Goal: Task Accomplishment & Management: Manage account settings

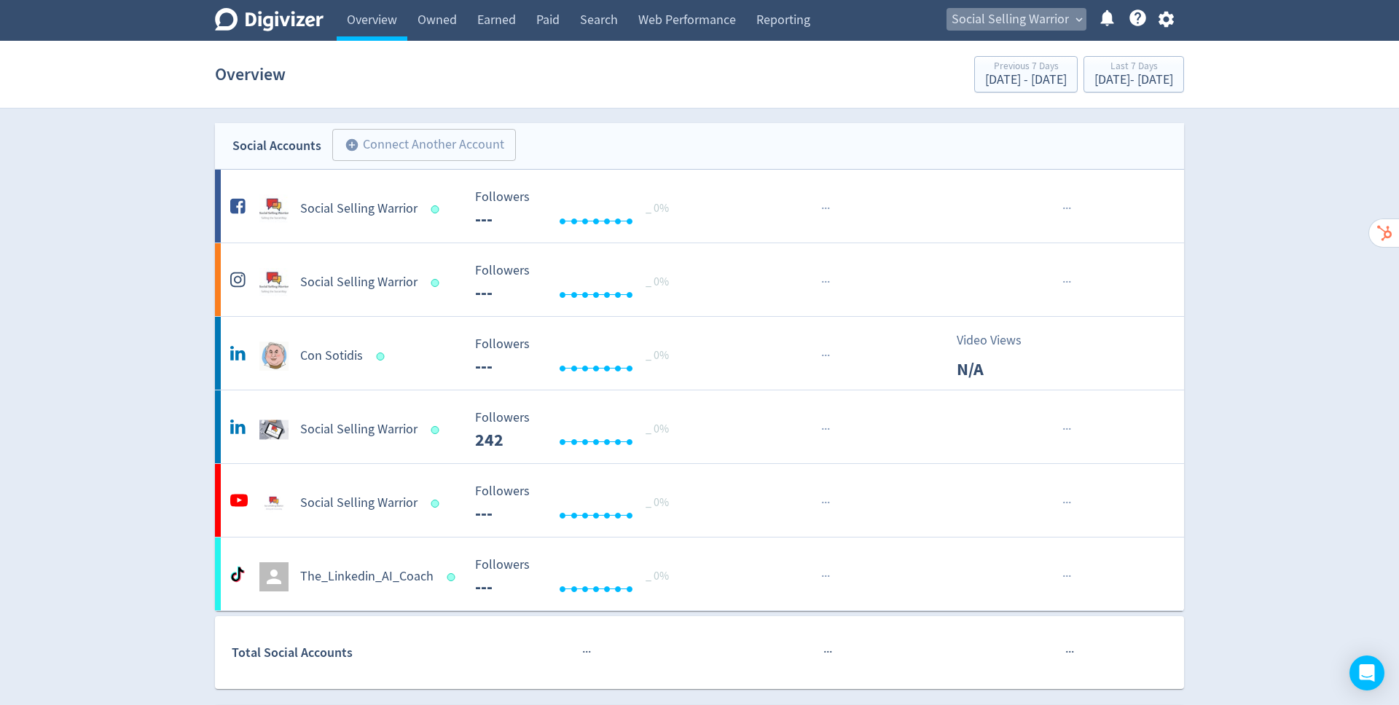
click at [1004, 14] on span "Social Selling Warrior" at bounding box center [1009, 19] width 117 height 23
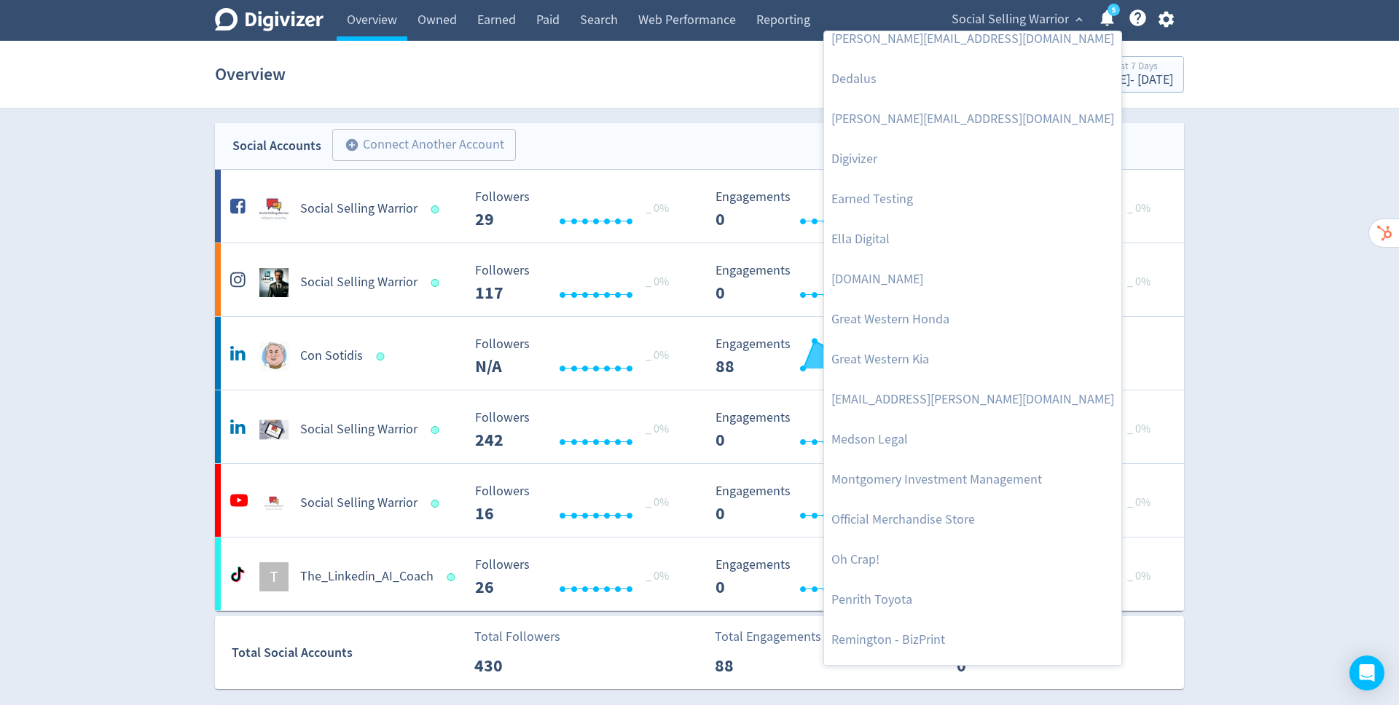
scroll to position [255, 0]
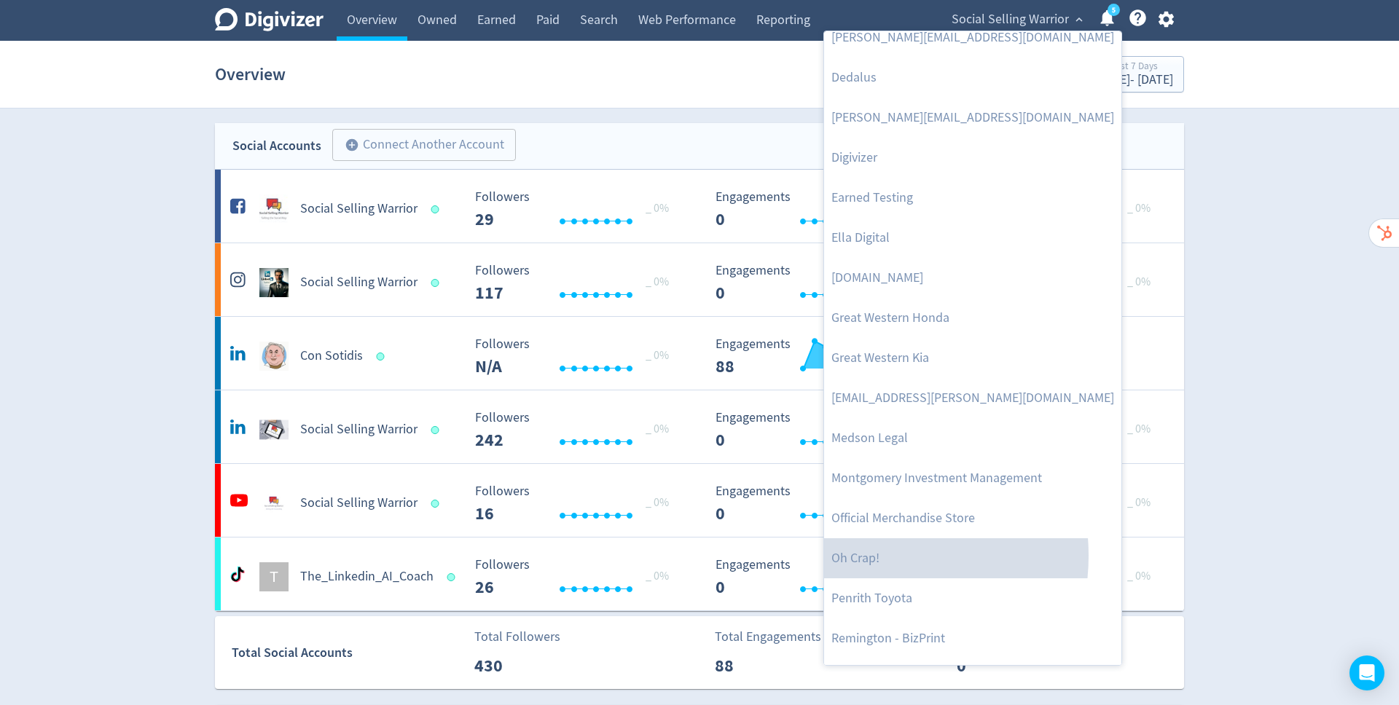
click at [863, 555] on link "Oh Crap!" at bounding box center [972, 558] width 297 height 40
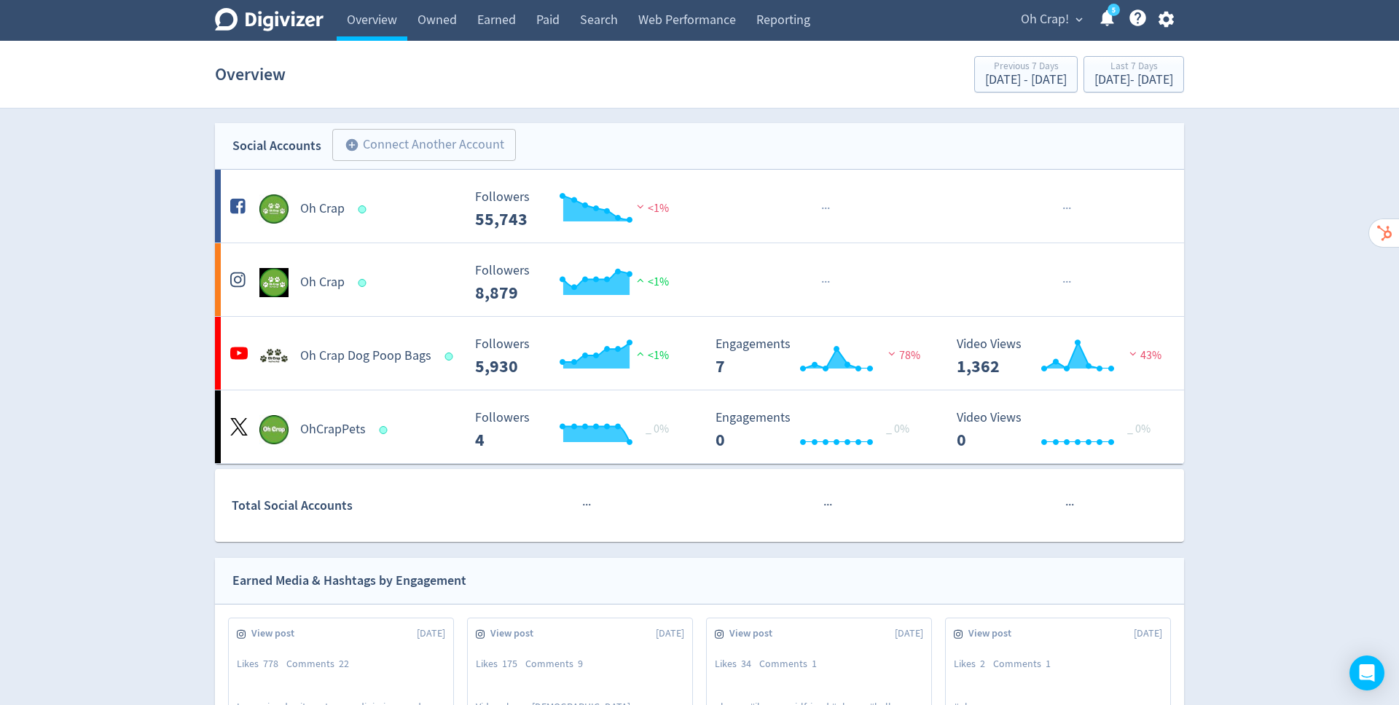
click at [490, 23] on link "Earned" at bounding box center [496, 20] width 59 height 41
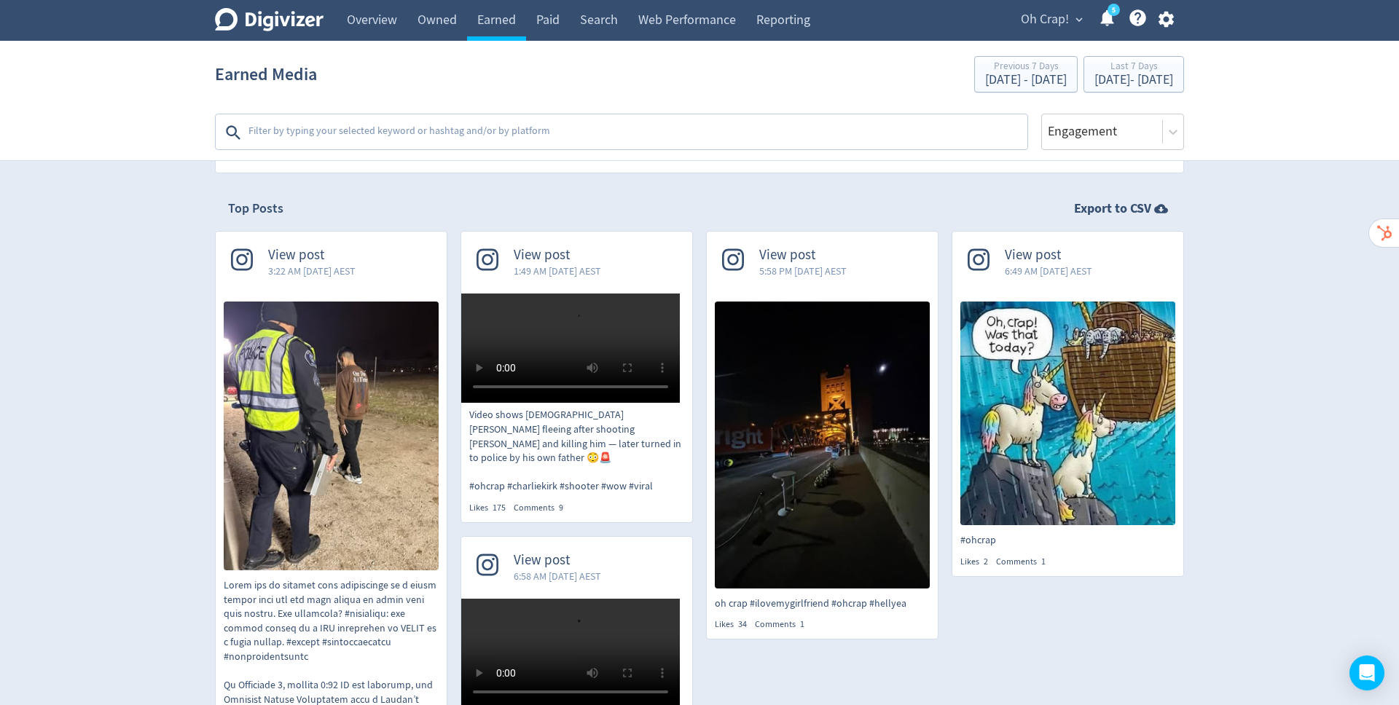
scroll to position [265, 0]
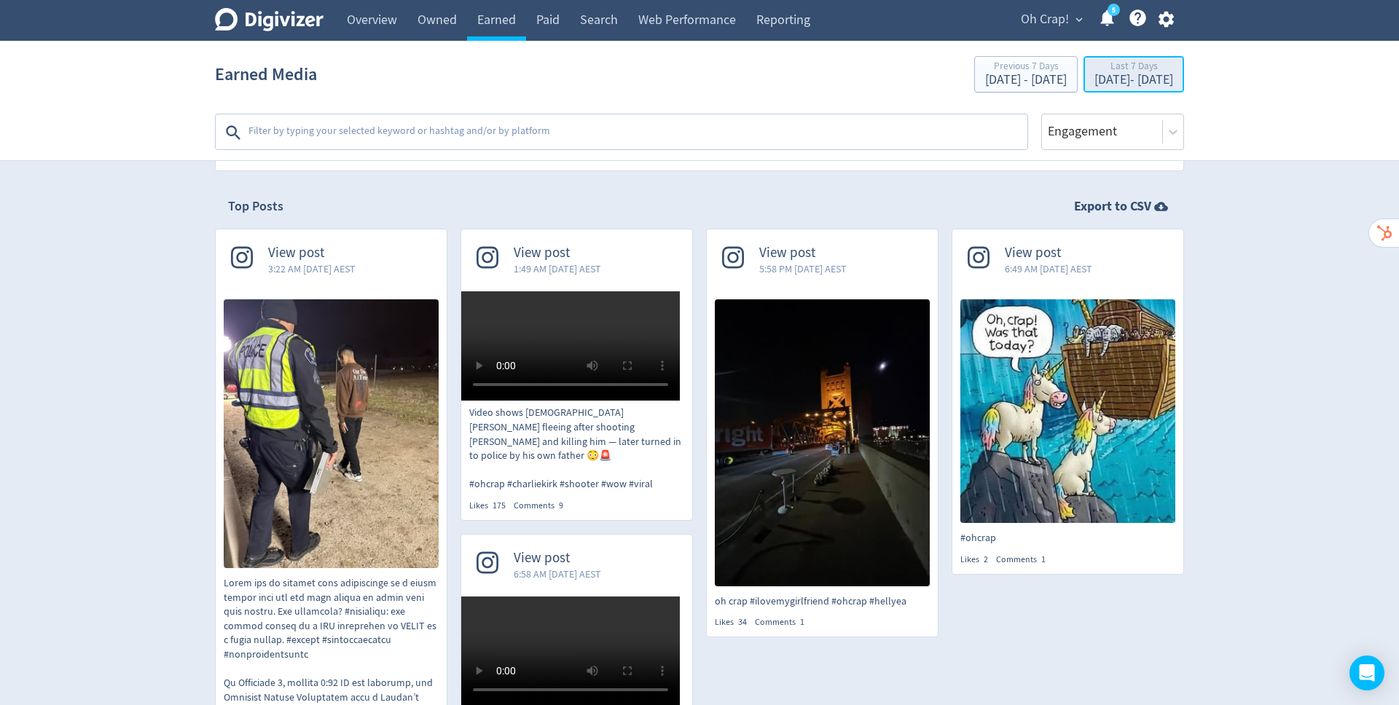
drag, startPoint x: 0, startPoint y: 0, endPoint x: 1109, endPoint y: 84, distance: 1112.5
click at [1109, 84] on div "[DATE] - [DATE]" at bounding box center [1133, 80] width 79 height 13
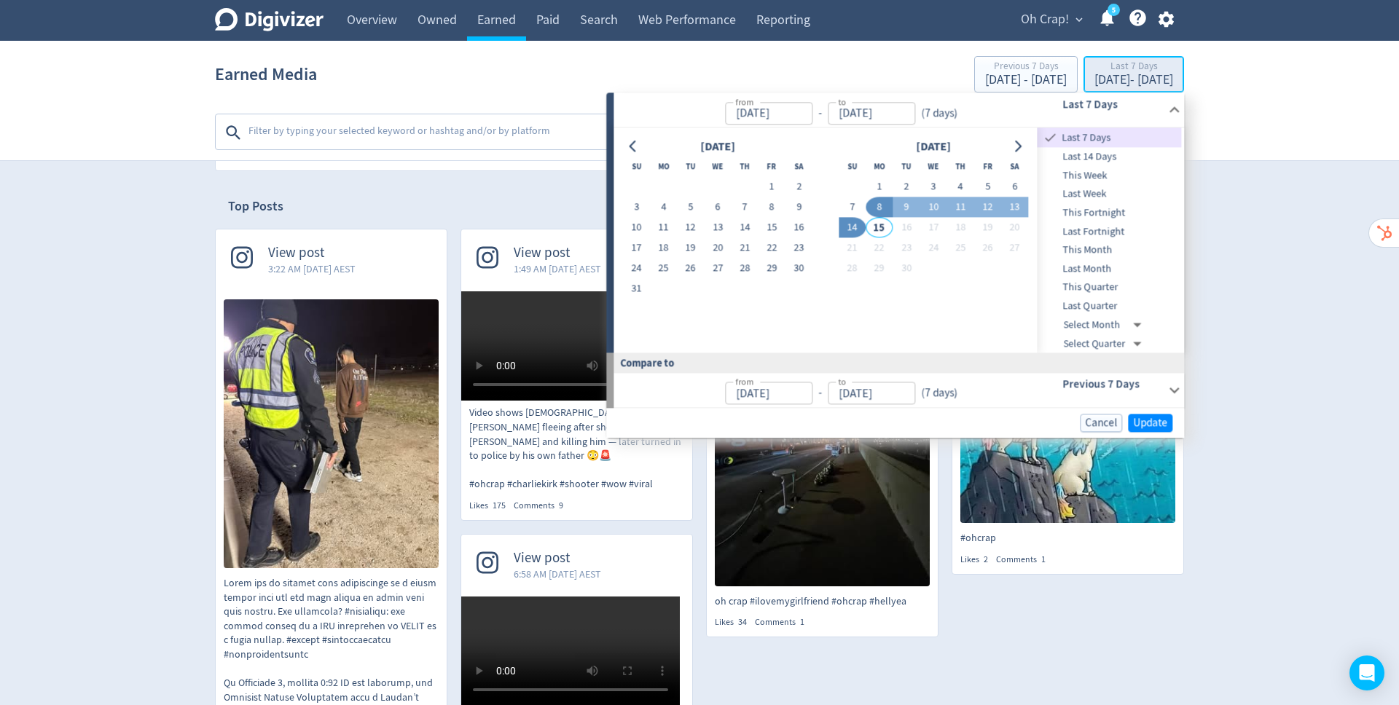
type input "[DATE]"
click at [629, 143] on icon "Go to previous month" at bounding box center [633, 147] width 12 height 12
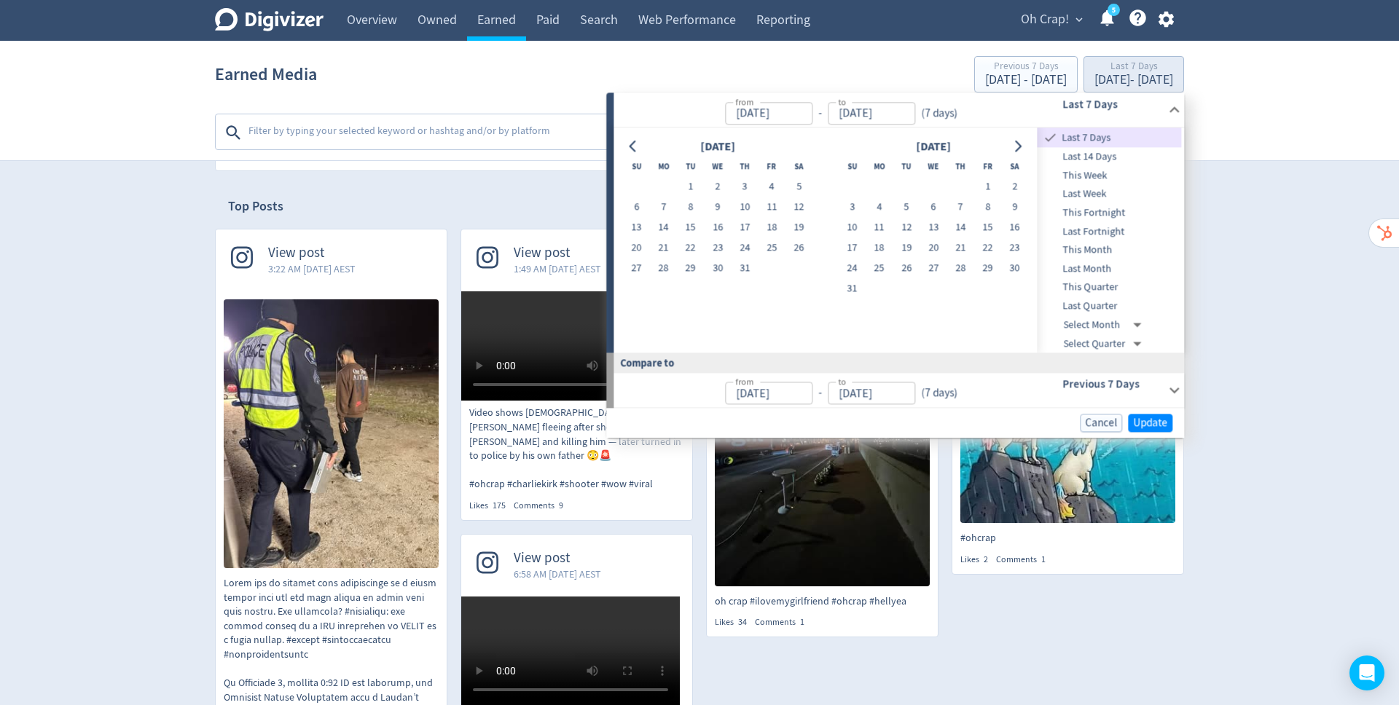
click at [629, 143] on icon "Go to previous month" at bounding box center [633, 147] width 12 height 12
click at [635, 185] on button "1" at bounding box center [636, 187] width 27 height 20
type input "[DATE]"
drag, startPoint x: 1109, startPoint y: 84, endPoint x: 1018, endPoint y: 144, distance: 109.9
click at [1018, 144] on icon "Go to next month" at bounding box center [1018, 147] width 12 height 12
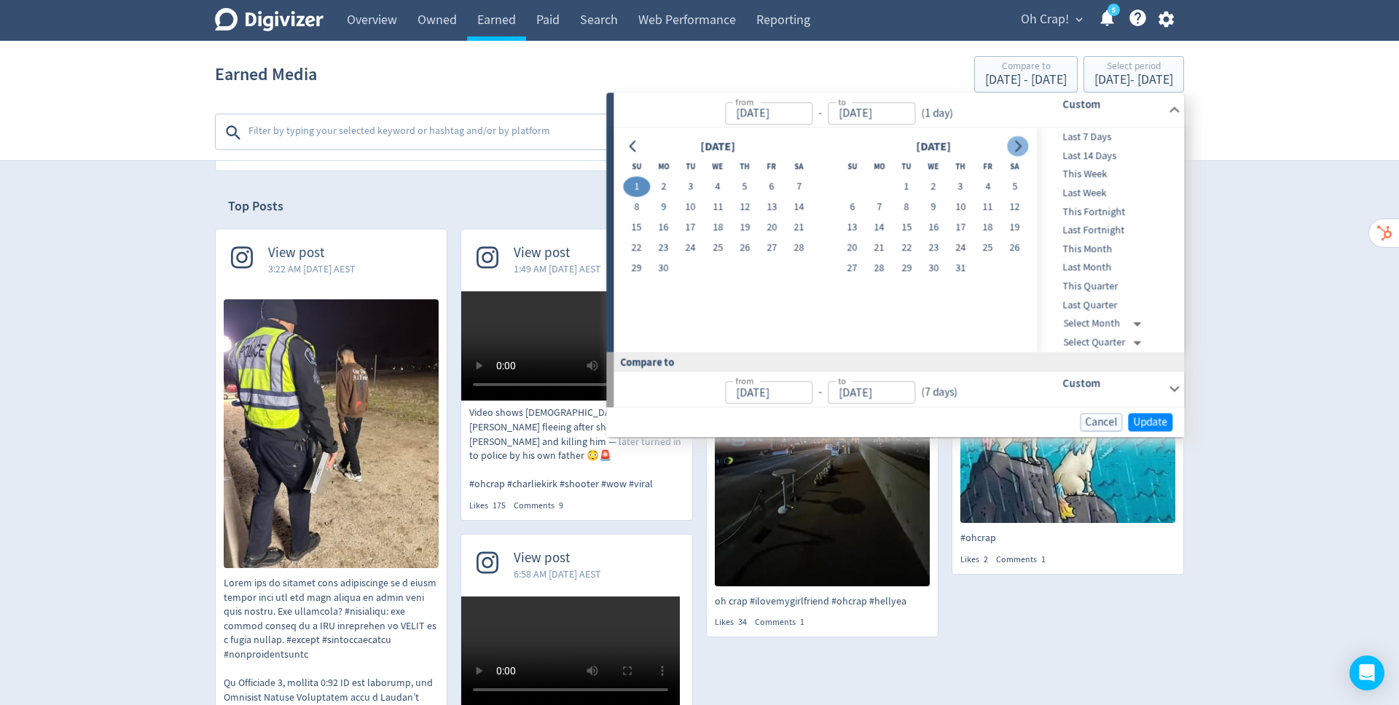
click at [1018, 144] on icon "Go to next month" at bounding box center [1018, 147] width 12 height 12
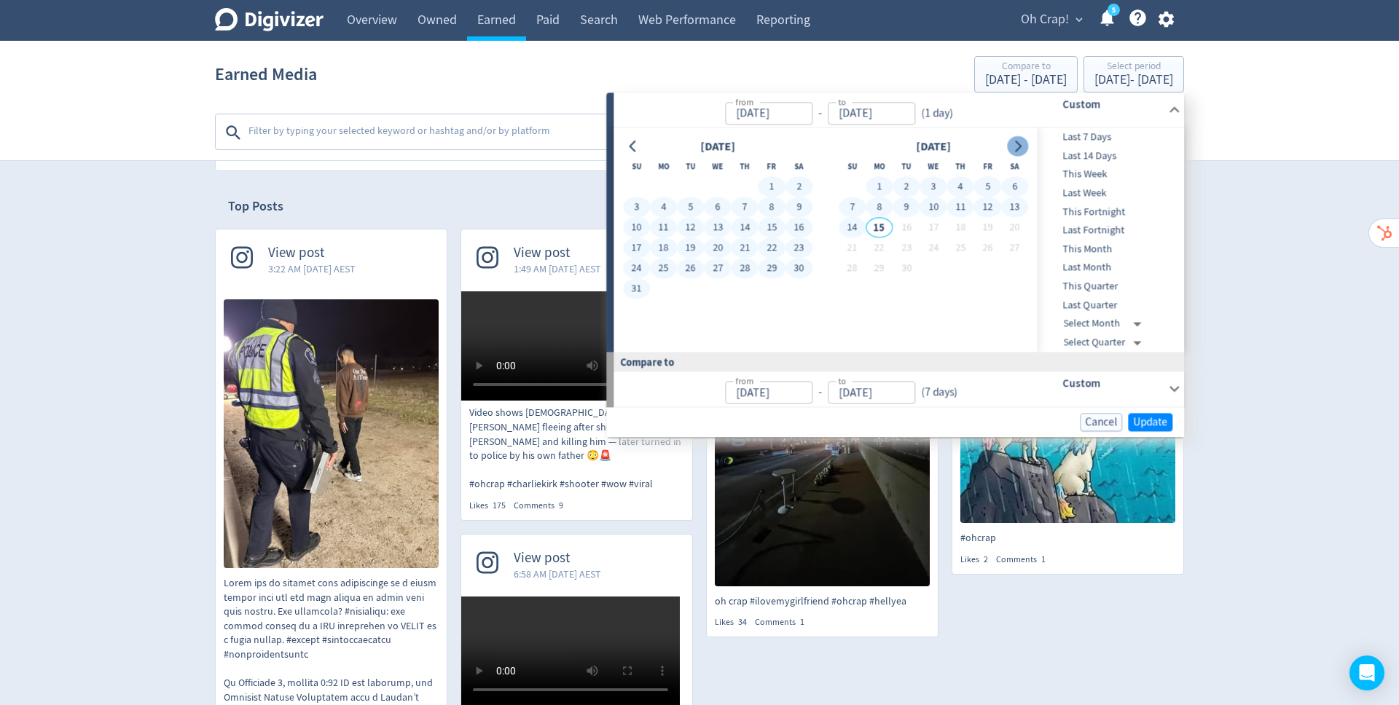
click at [853, 229] on button "14" at bounding box center [851, 228] width 27 height 20
type input "[DATE]"
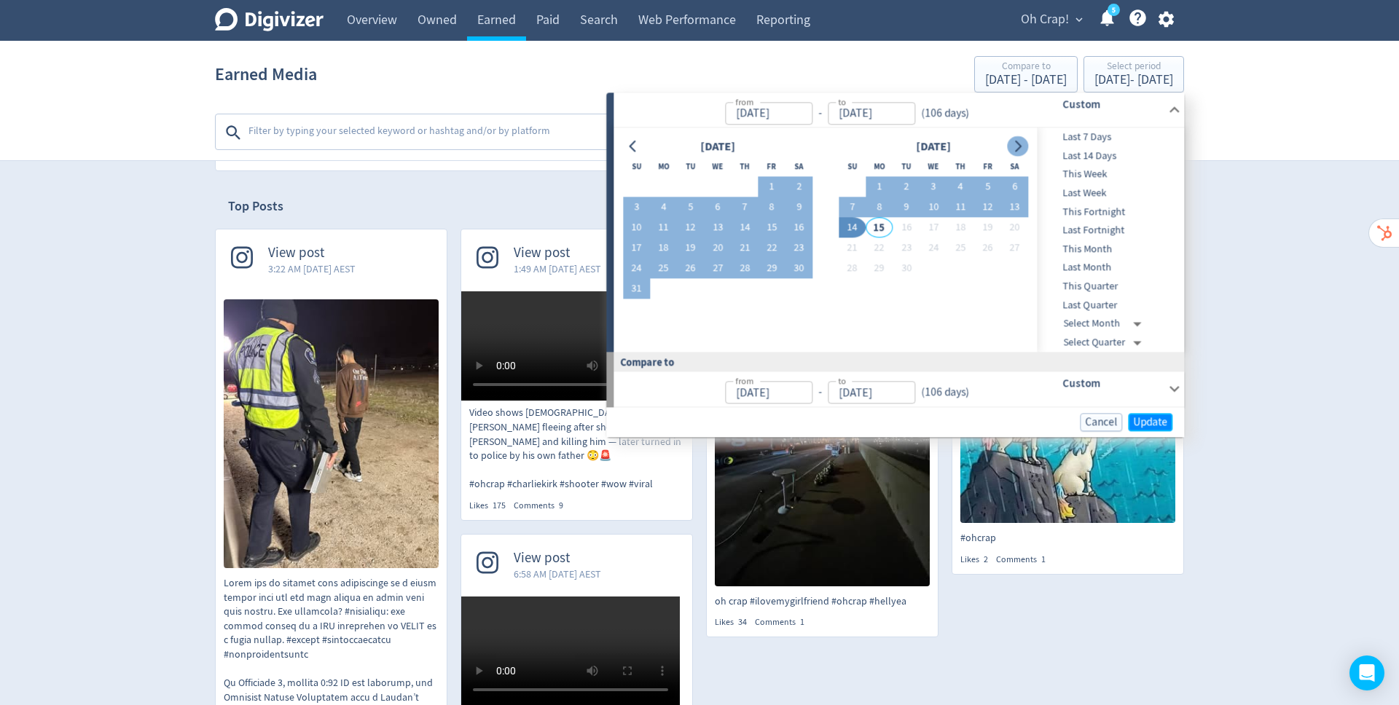
click at [1156, 419] on span "Update" at bounding box center [1150, 422] width 34 height 11
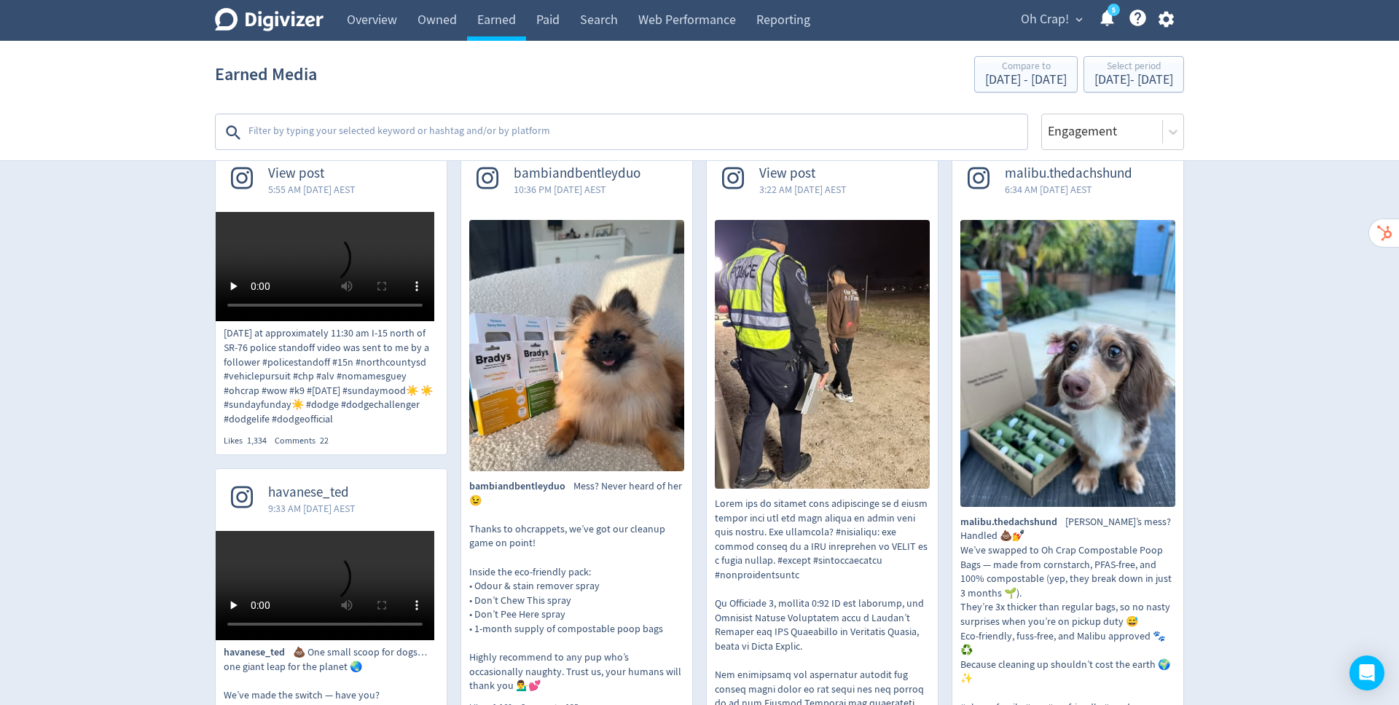
scroll to position [327, 0]
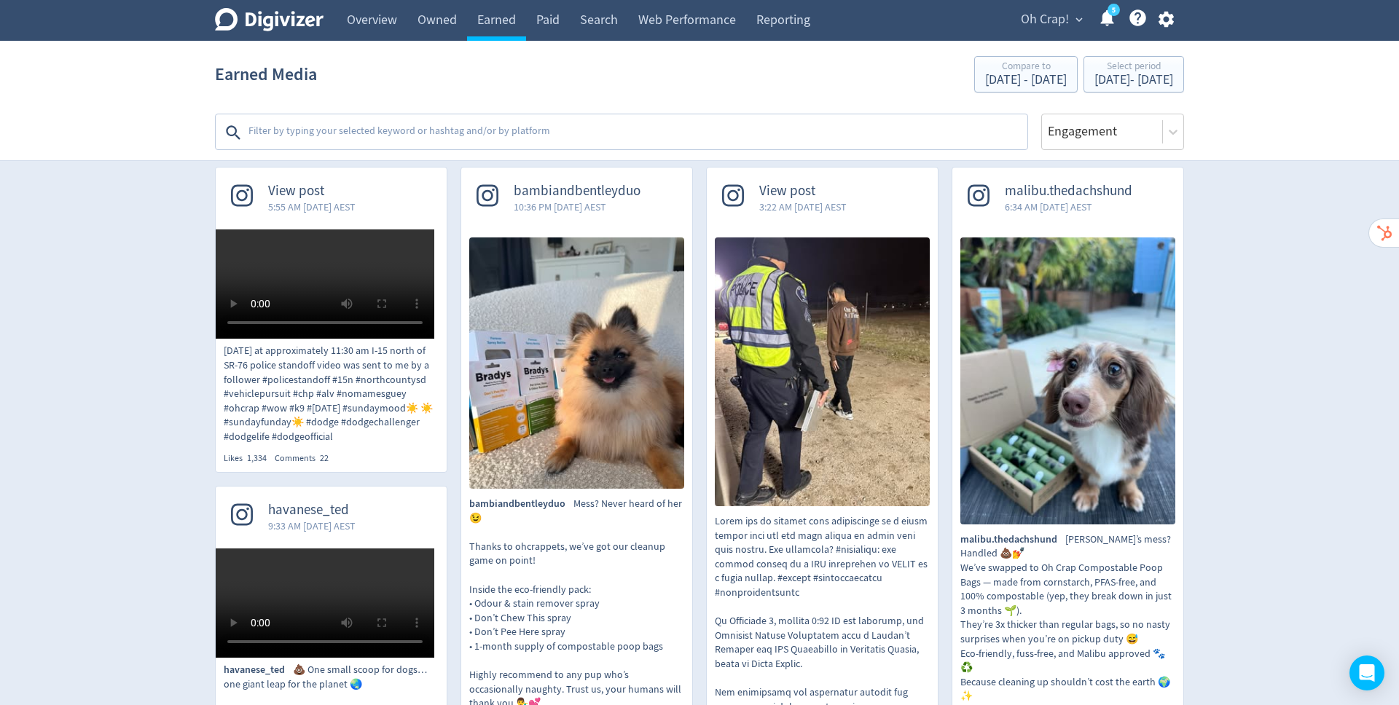
click at [664, 129] on textarea at bounding box center [636, 132] width 779 height 29
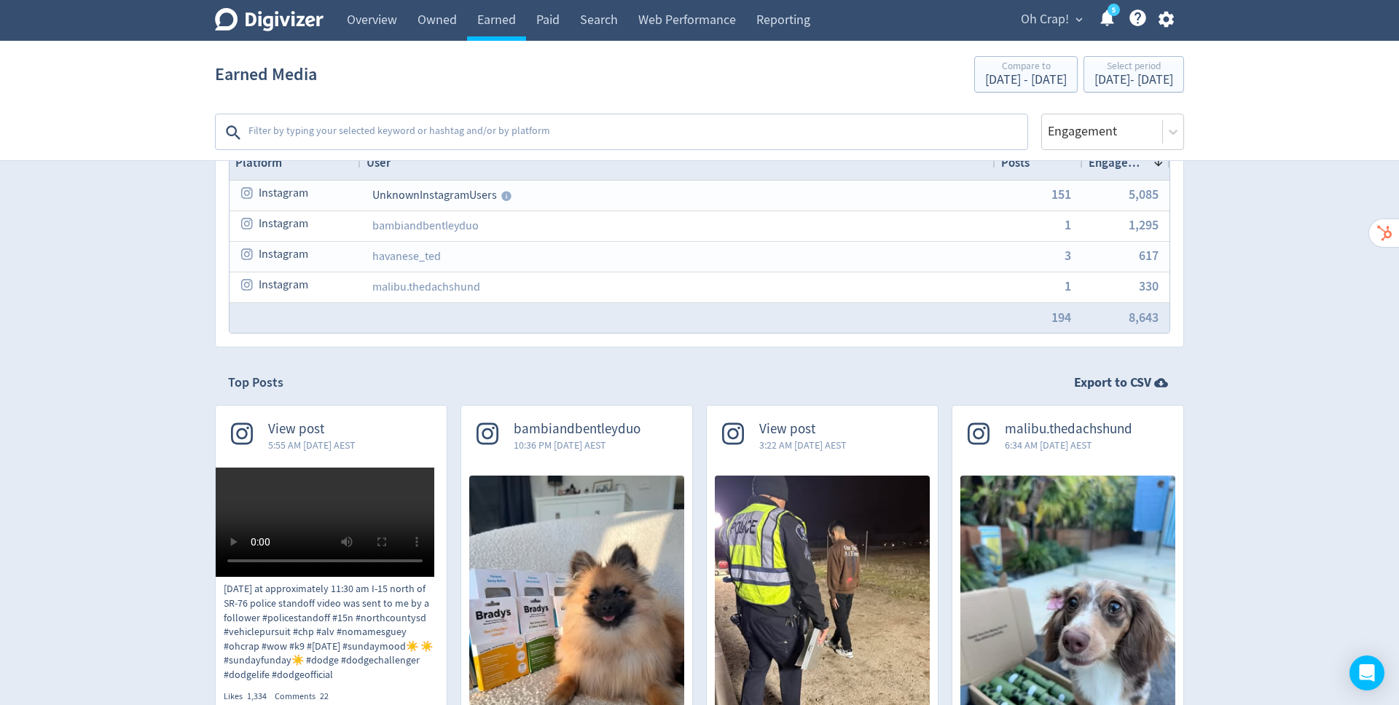
scroll to position [0, 0]
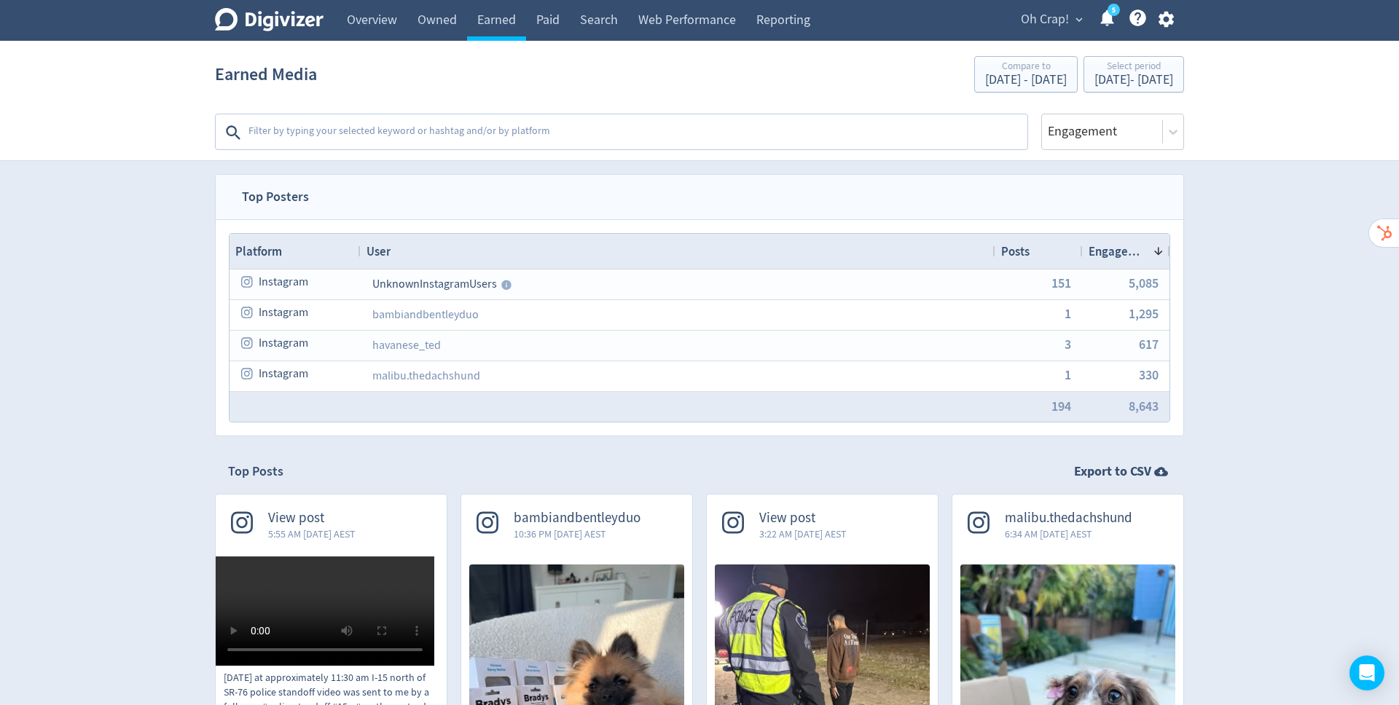
click at [609, 131] on textarea at bounding box center [636, 132] width 779 height 29
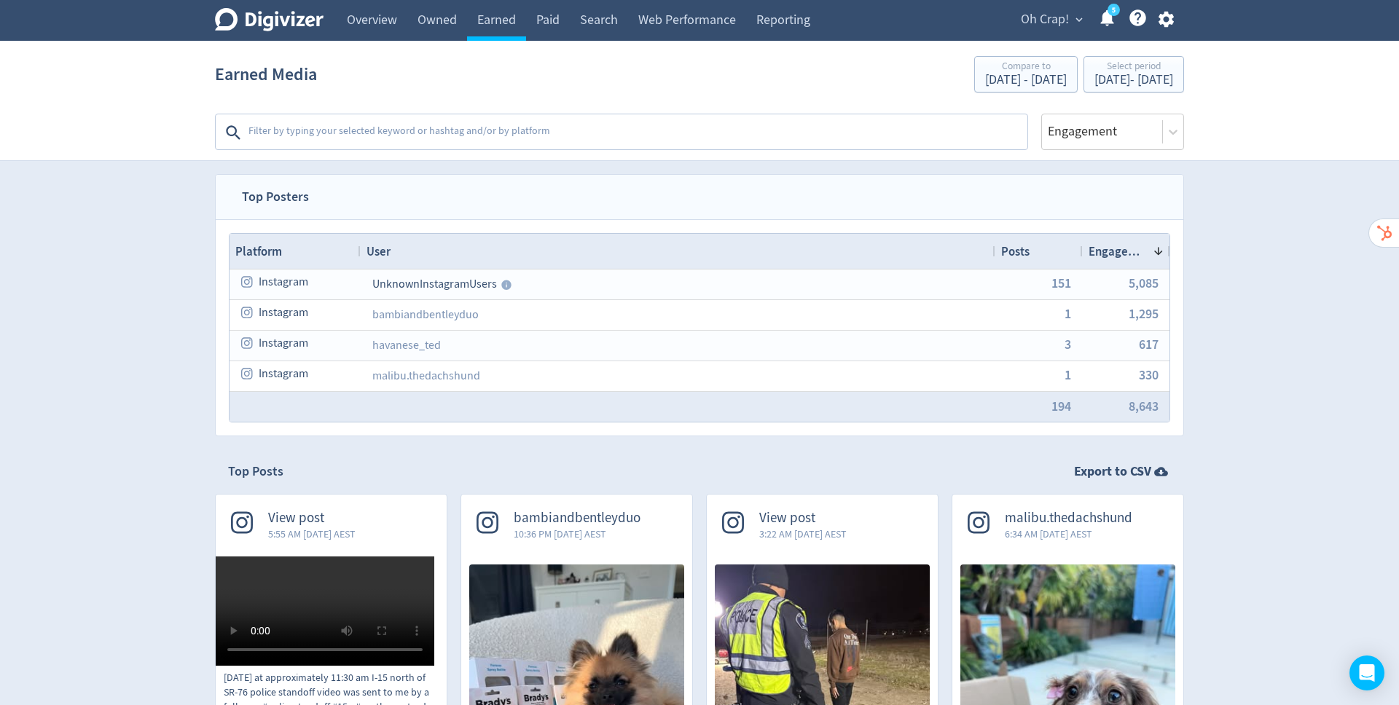
click at [541, 27] on link "Paid" at bounding box center [548, 20] width 44 height 41
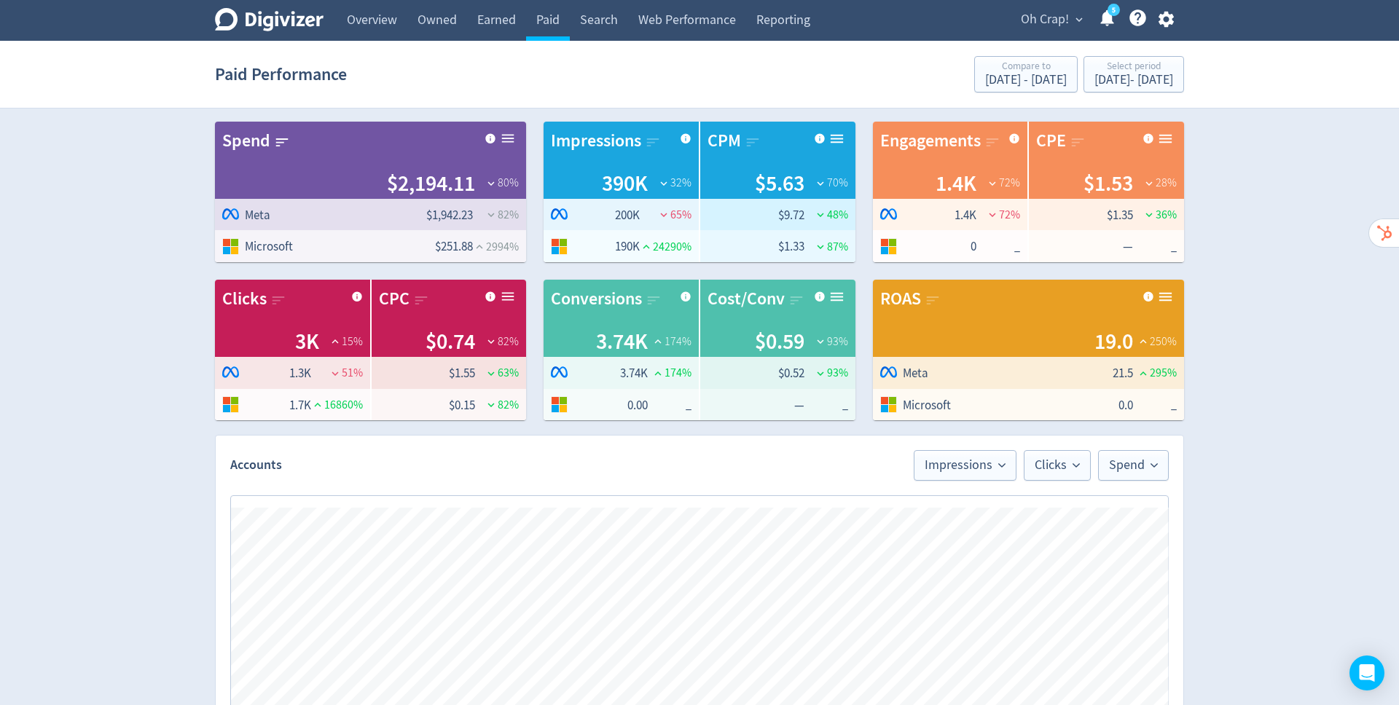
scroll to position [9, 0]
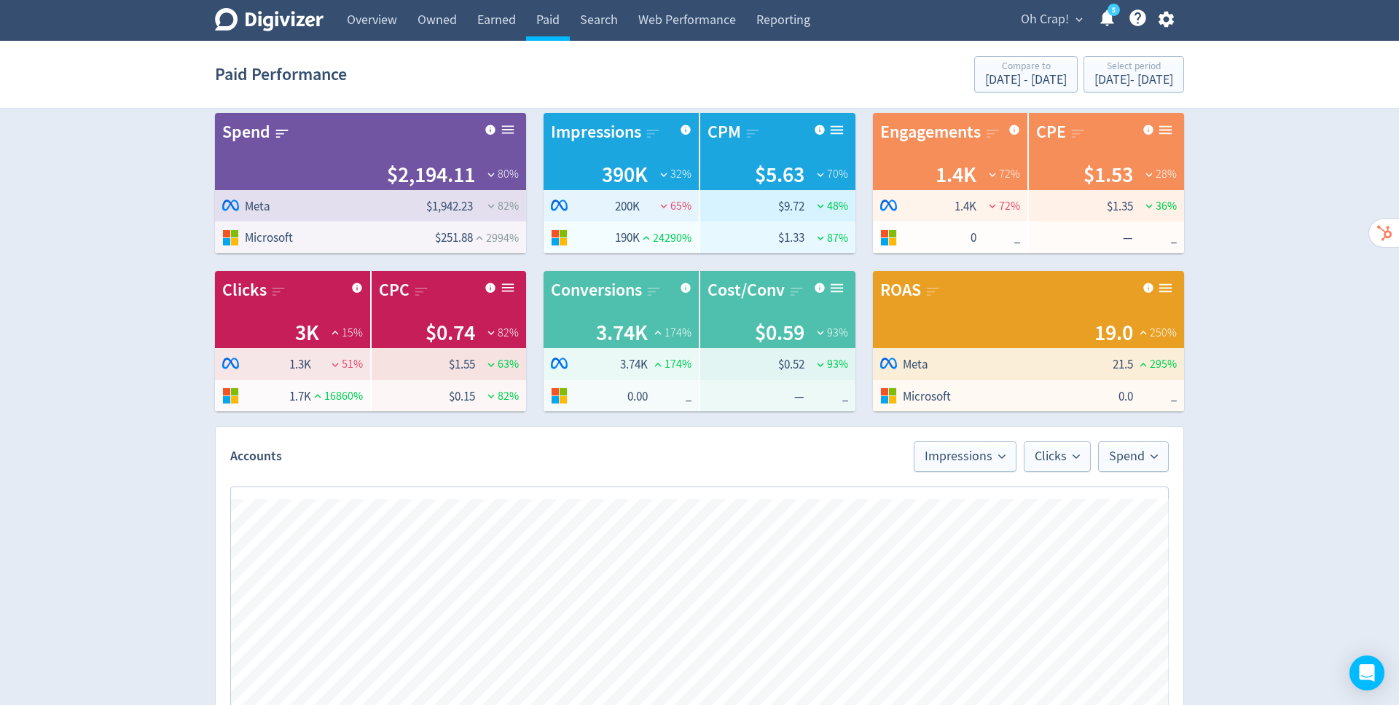
click at [1060, 19] on span "Oh Crap!" at bounding box center [1044, 19] width 48 height 23
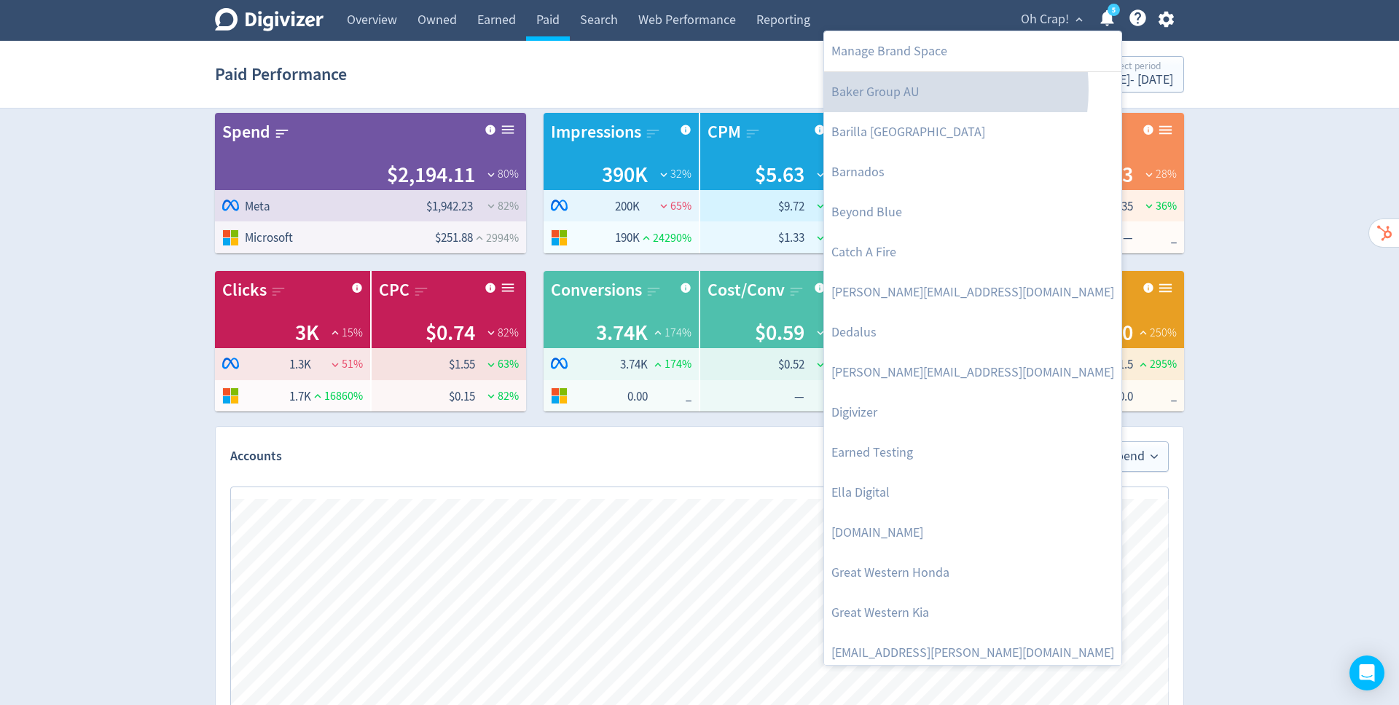
click at [902, 89] on link "Baker Group AU" at bounding box center [972, 92] width 297 height 40
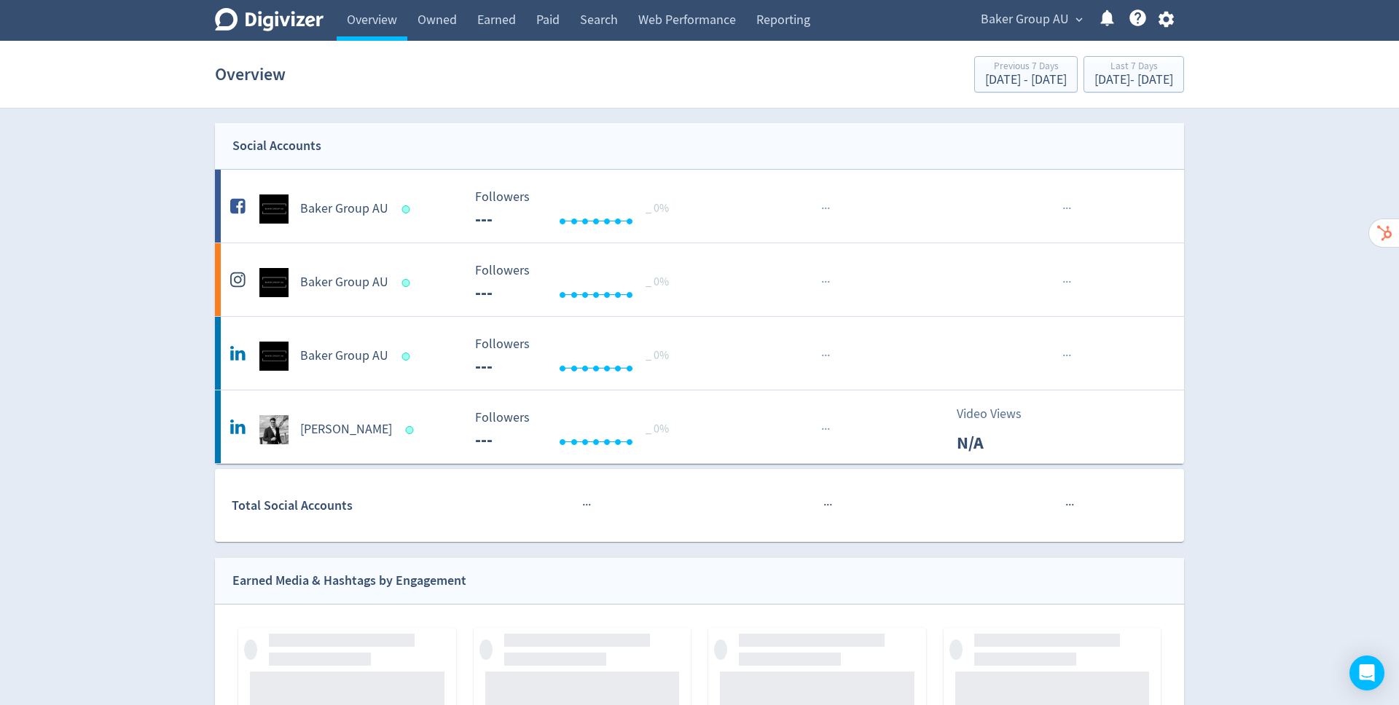
click at [553, 19] on link "Paid" at bounding box center [548, 20] width 44 height 41
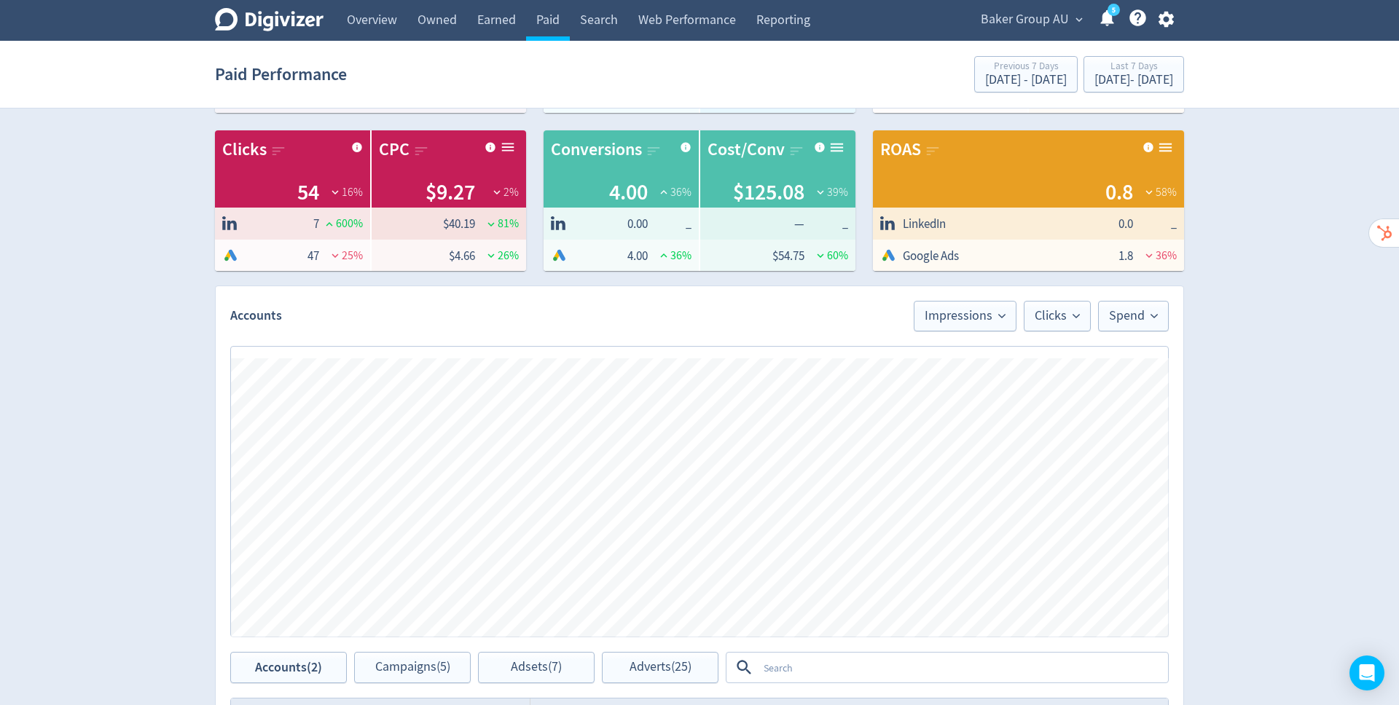
scroll to position [152, 0]
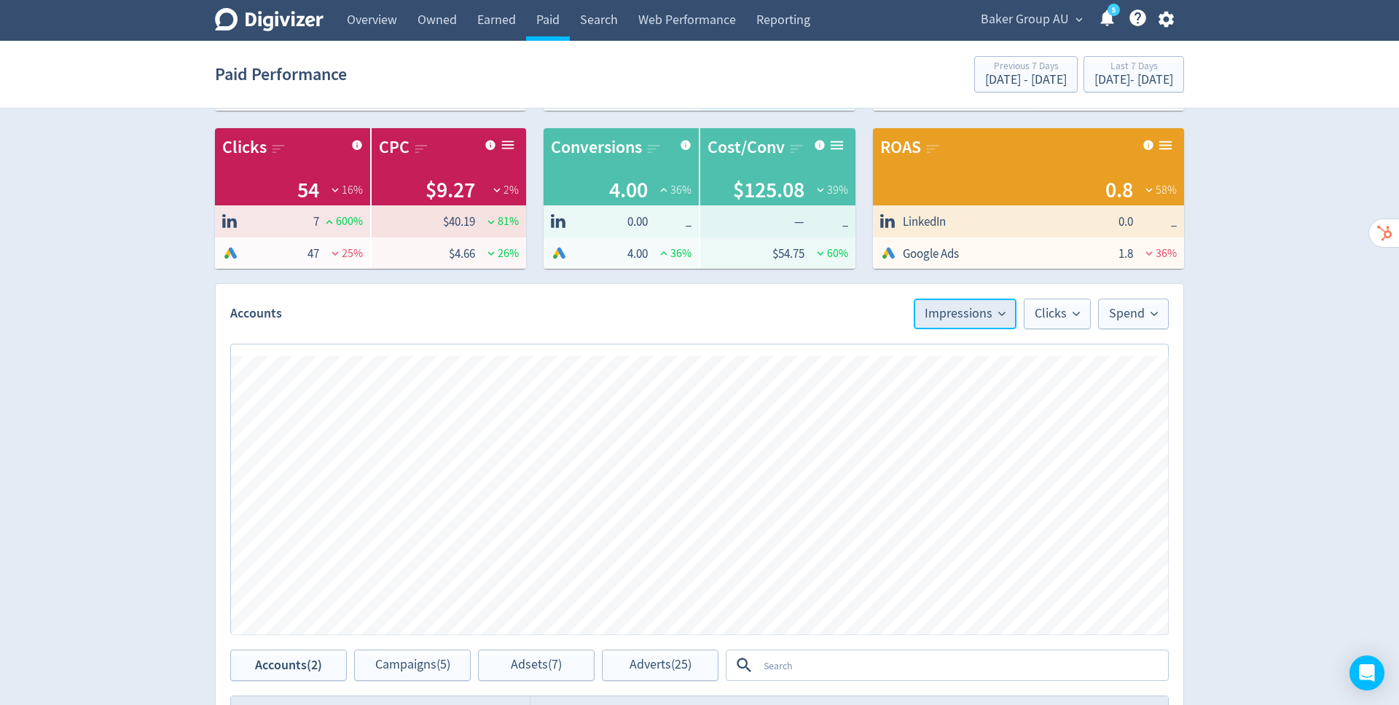
click at [999, 312] on span "Impressions" at bounding box center [964, 313] width 81 height 13
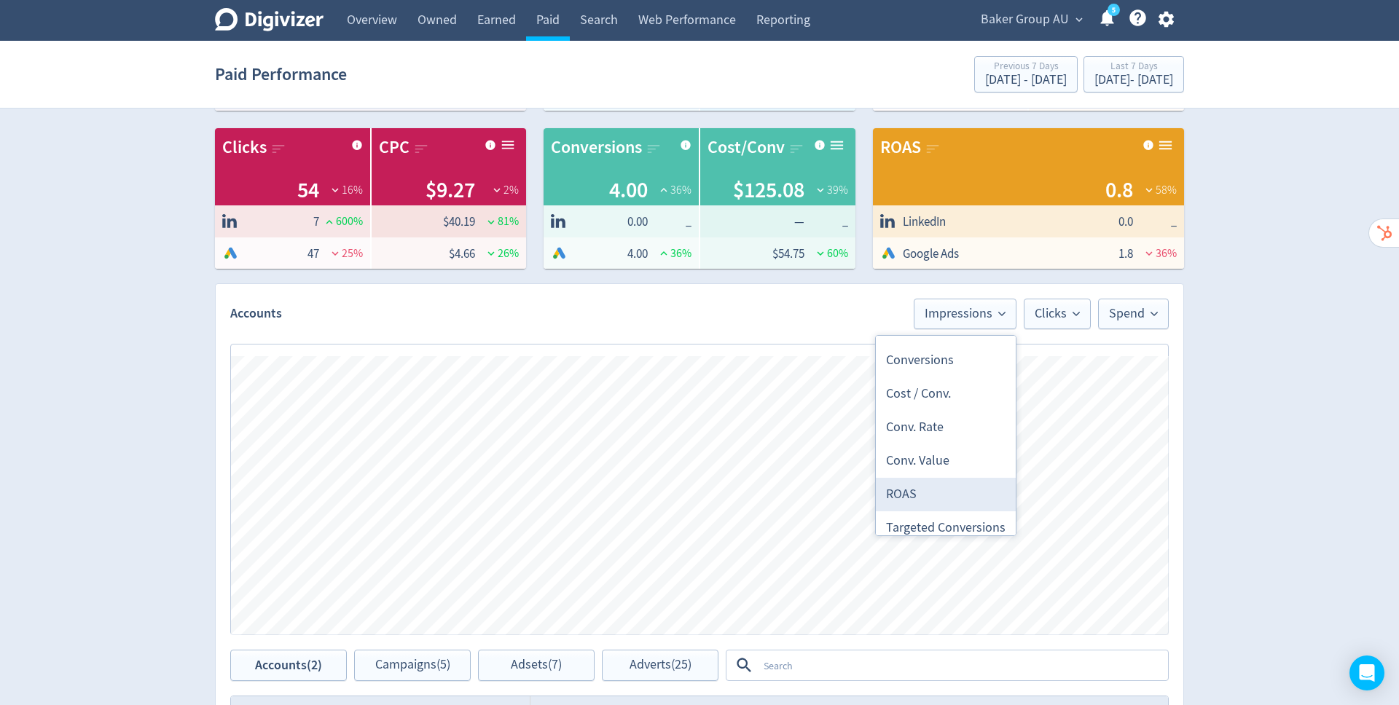
drag, startPoint x: 999, startPoint y: 312, endPoint x: 901, endPoint y: 490, distance: 203.4
click at [901, 490] on li "ROAS" at bounding box center [946, 495] width 140 height 34
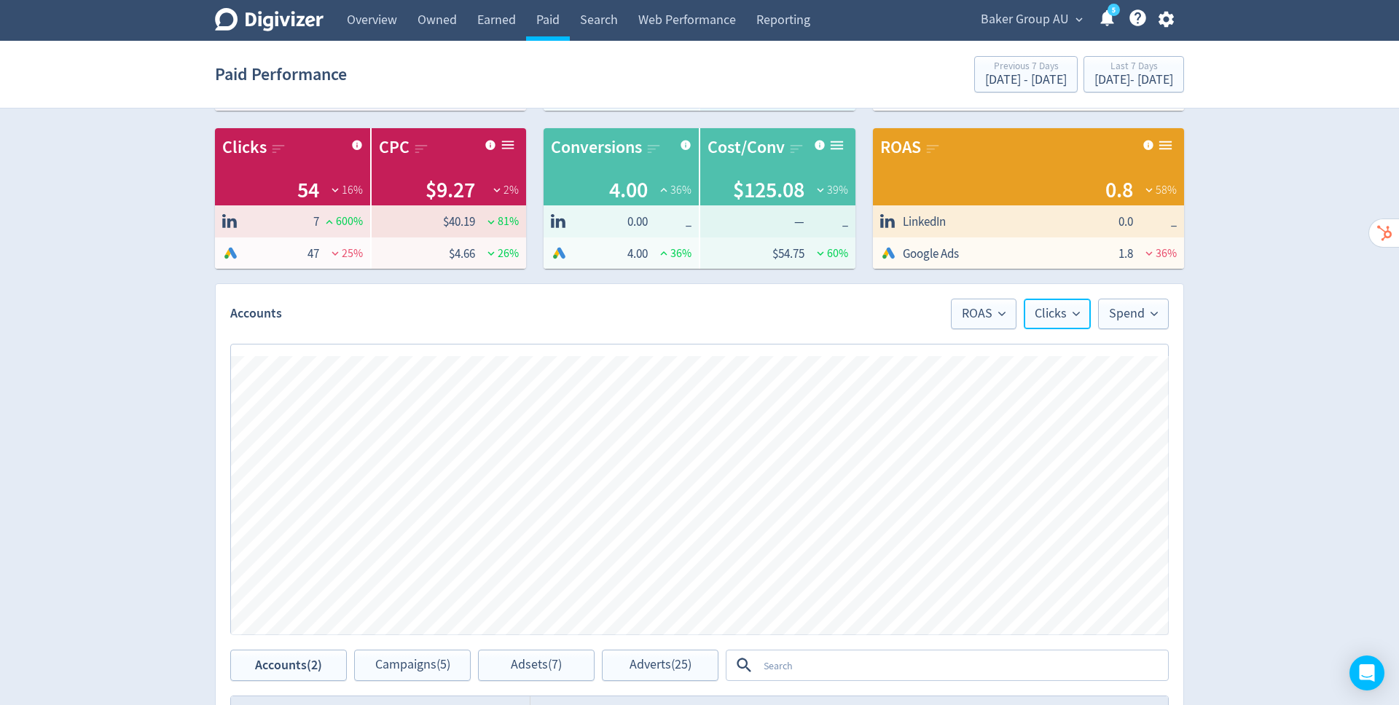
click at [1056, 307] on span "Clicks" at bounding box center [1056, 313] width 45 height 13
drag, startPoint x: 901, startPoint y: 490, endPoint x: 978, endPoint y: 442, distance: 91.0
click at [978, 442] on li "ROAS" at bounding box center [1020, 441] width 140 height 34
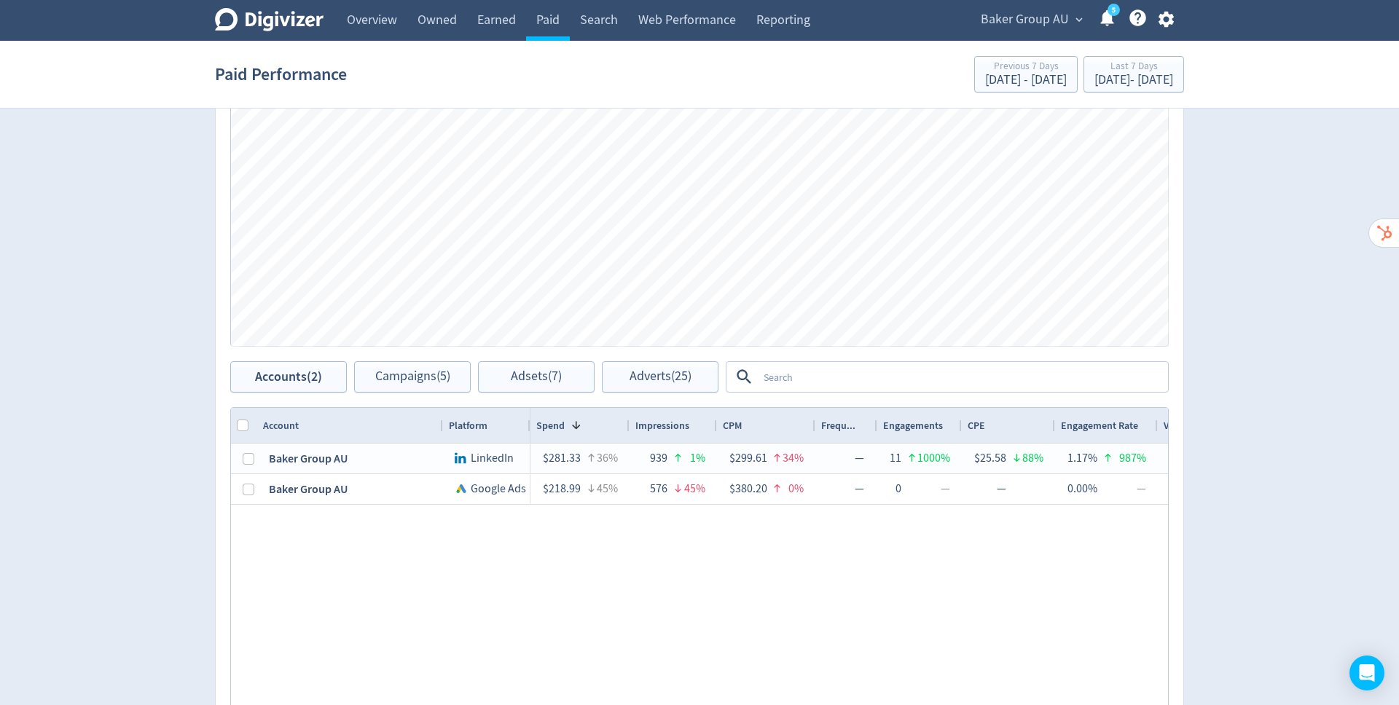
scroll to position [444, 0]
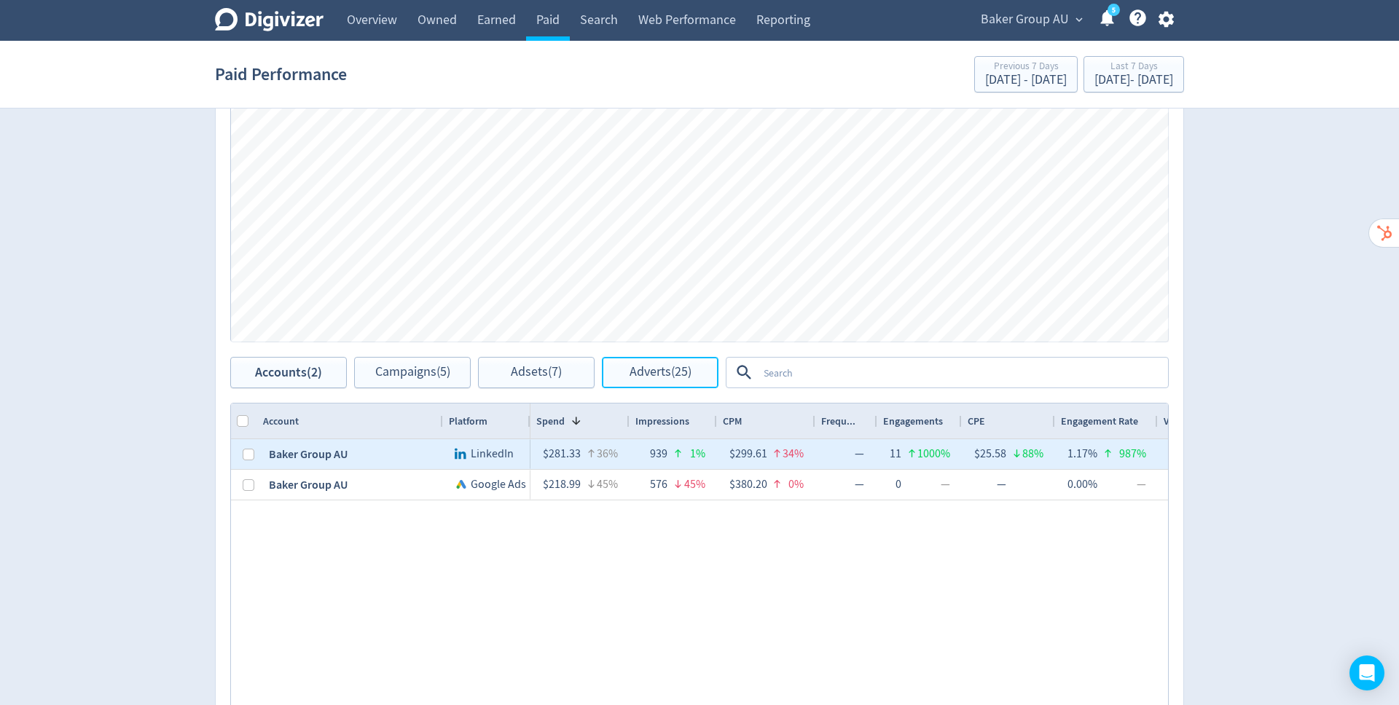
click at [660, 367] on span "Adverts (25)" at bounding box center [660, 373] width 62 height 14
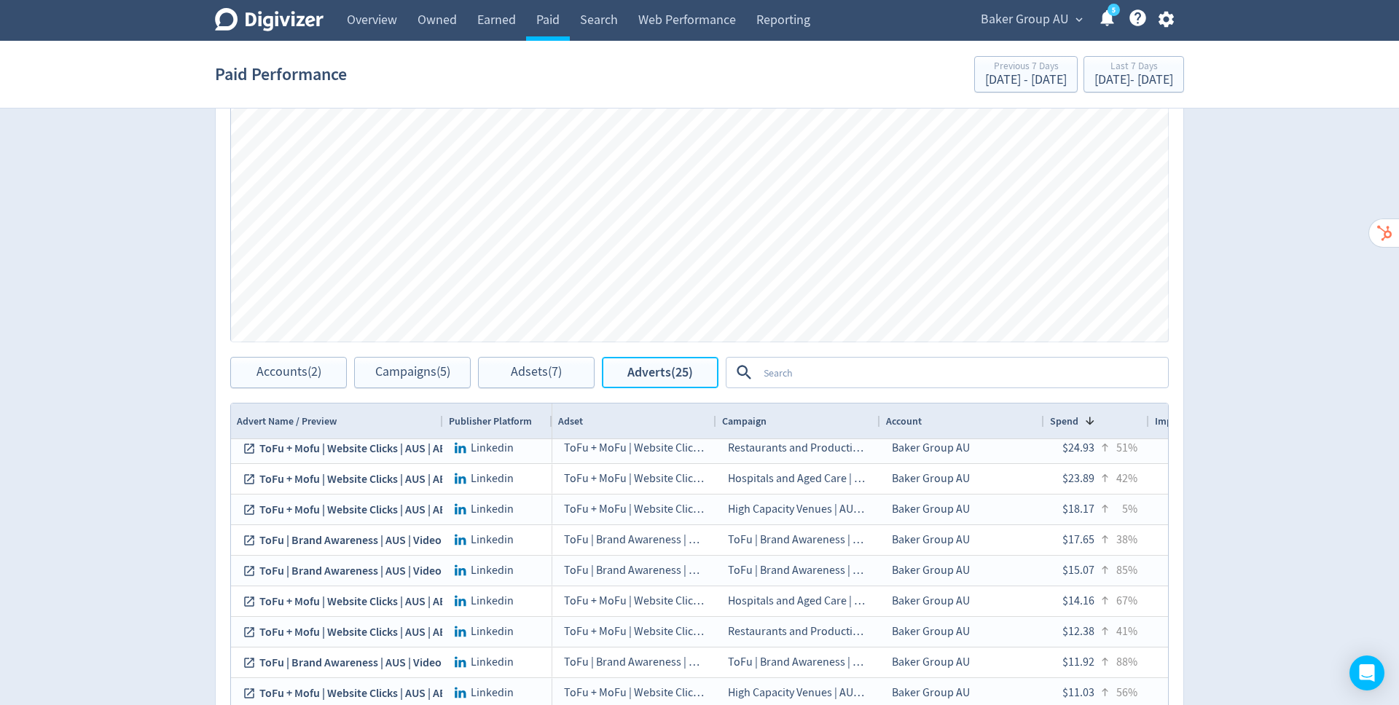
scroll to position [33, 0]
click at [779, 369] on textarea at bounding box center [962, 372] width 409 height 27
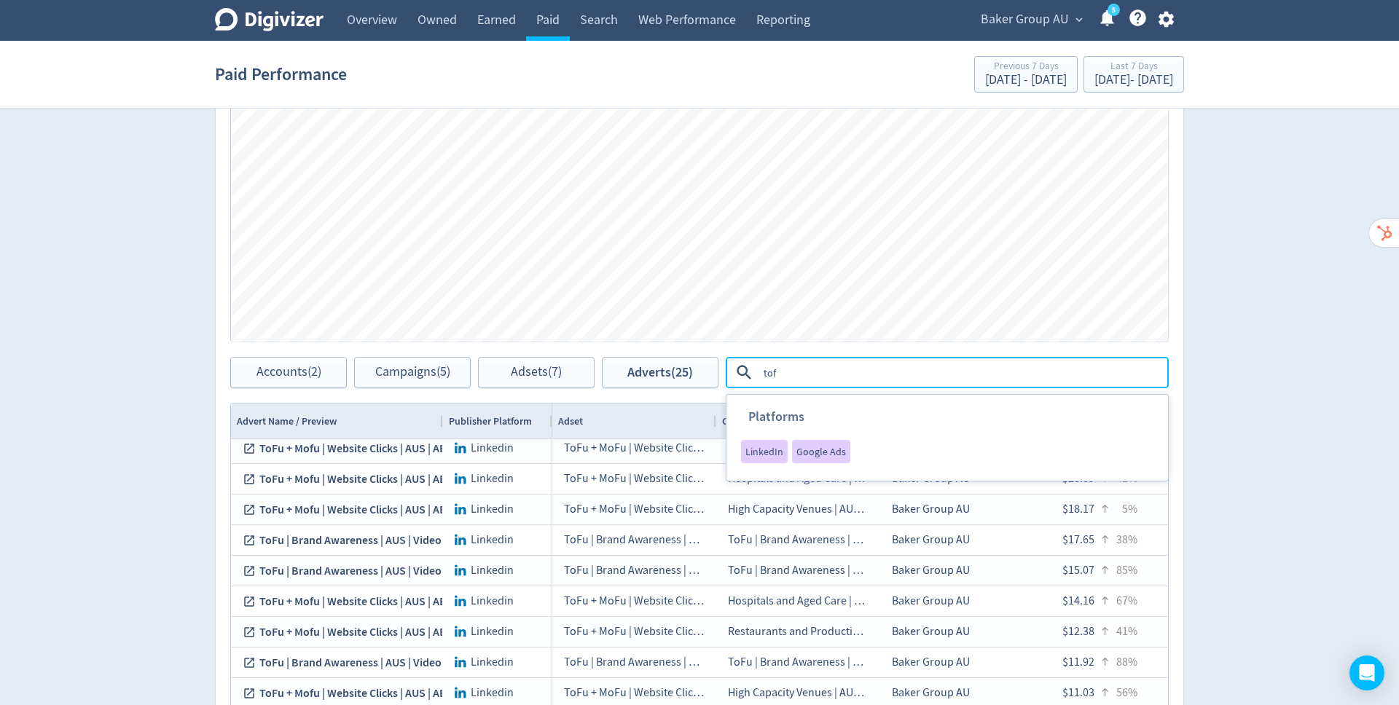
type textarea "tofu"
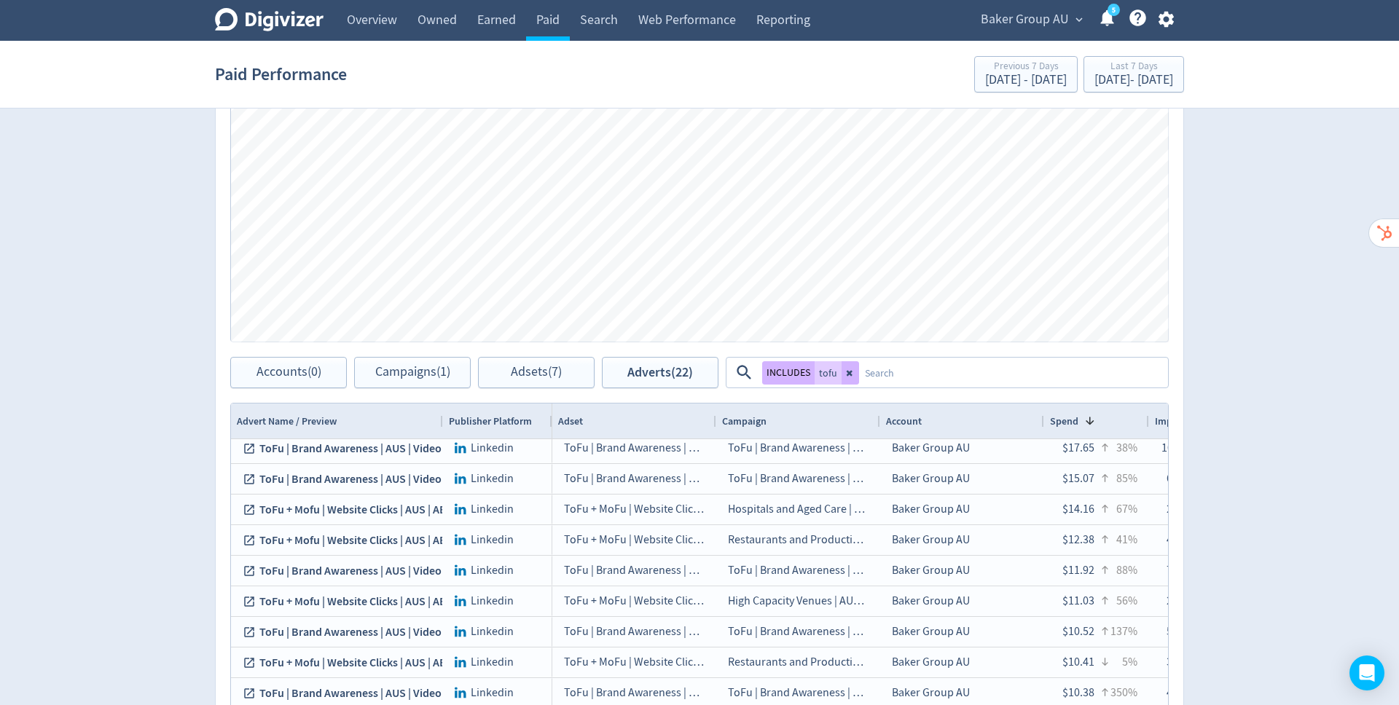
scroll to position [128, 0]
click at [846, 370] on icon at bounding box center [849, 373] width 6 height 6
click at [861, 374] on textarea at bounding box center [962, 372] width 409 height 27
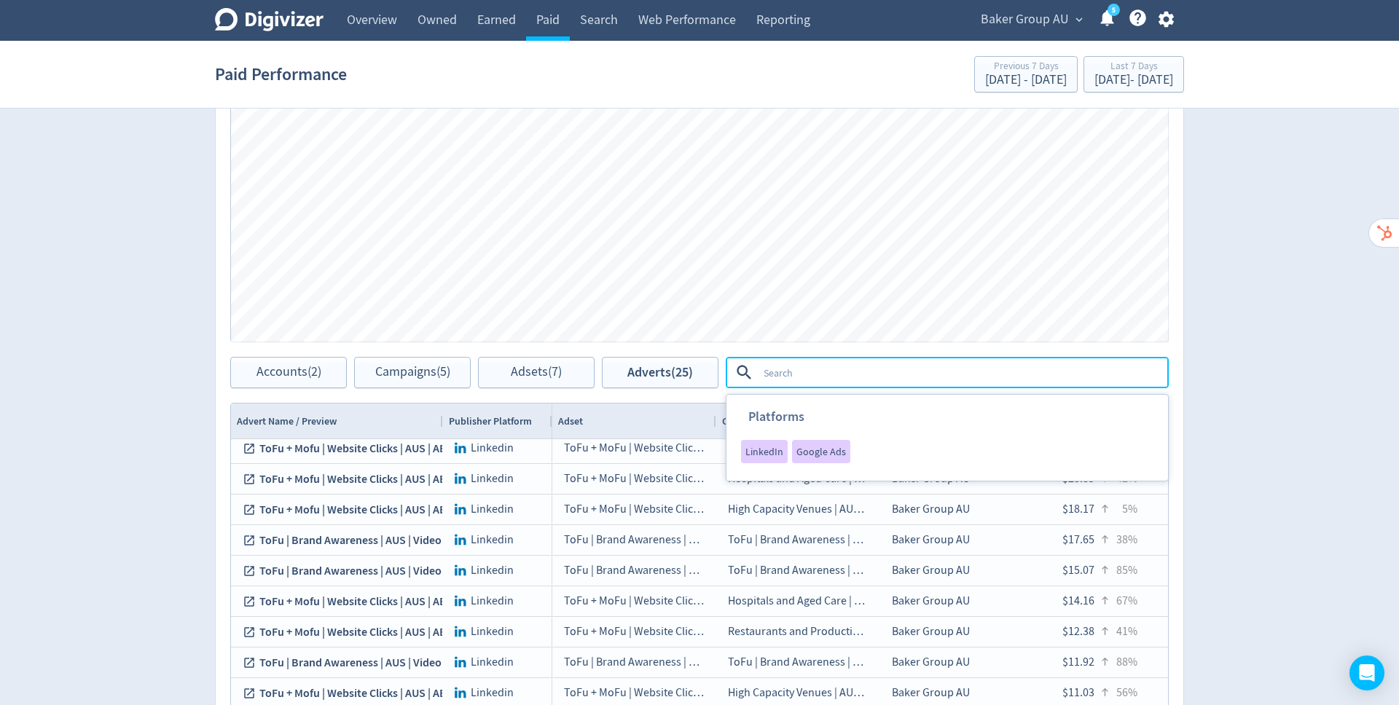
click at [597, 20] on link "Search" at bounding box center [599, 20] width 58 height 41
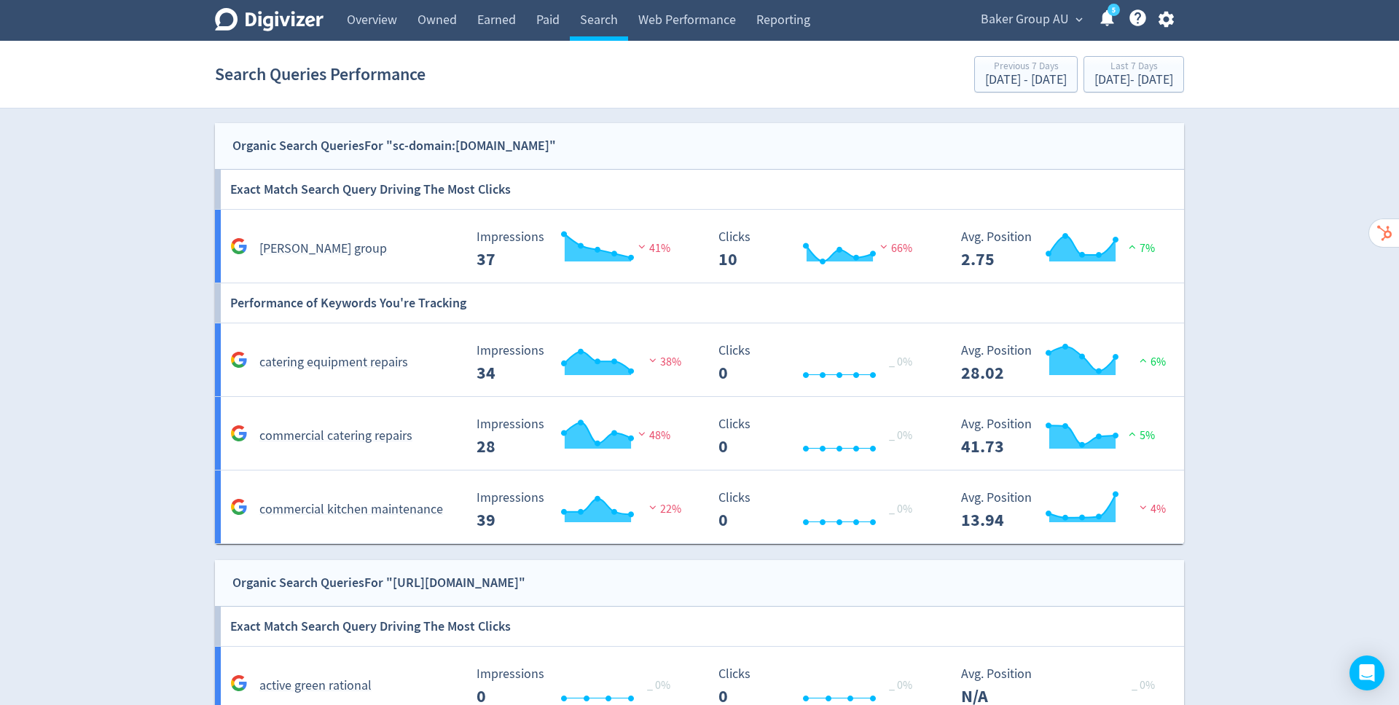
click at [302, 247] on h5 "[PERSON_NAME] group" at bounding box center [322, 248] width 127 height 17
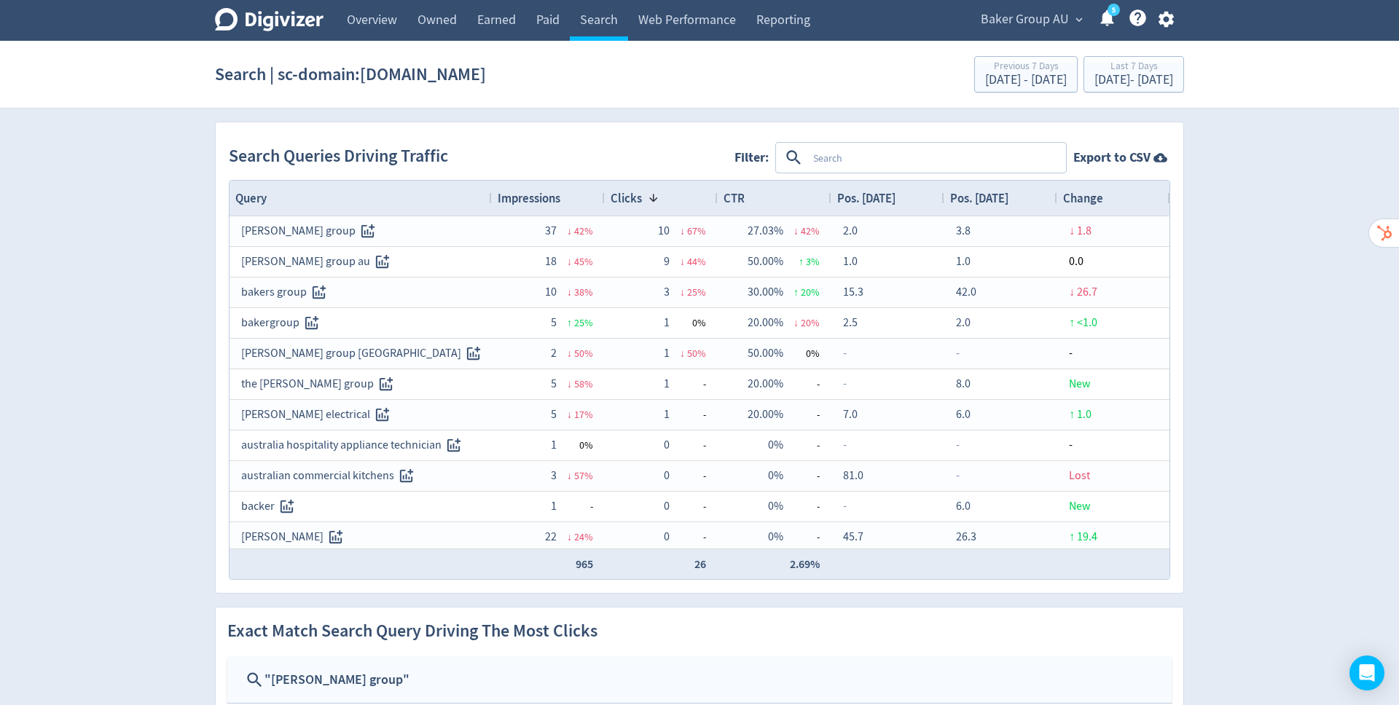
click at [894, 162] on textarea at bounding box center [935, 157] width 257 height 27
type textarea "[PERSON_NAME]"
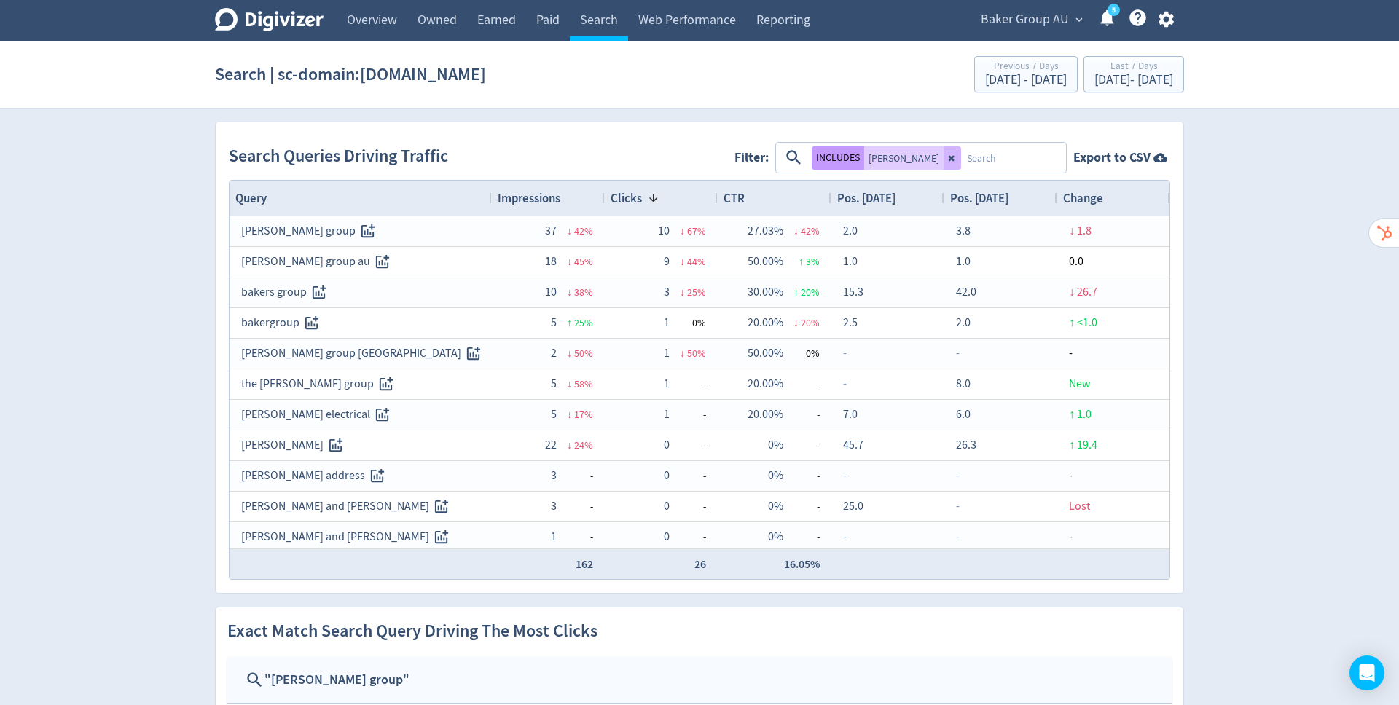
drag, startPoint x: 978, startPoint y: 442, endPoint x: 827, endPoint y: 158, distance: 321.6
click at [827, 158] on button "INCLUDES" at bounding box center [837, 157] width 52 height 23
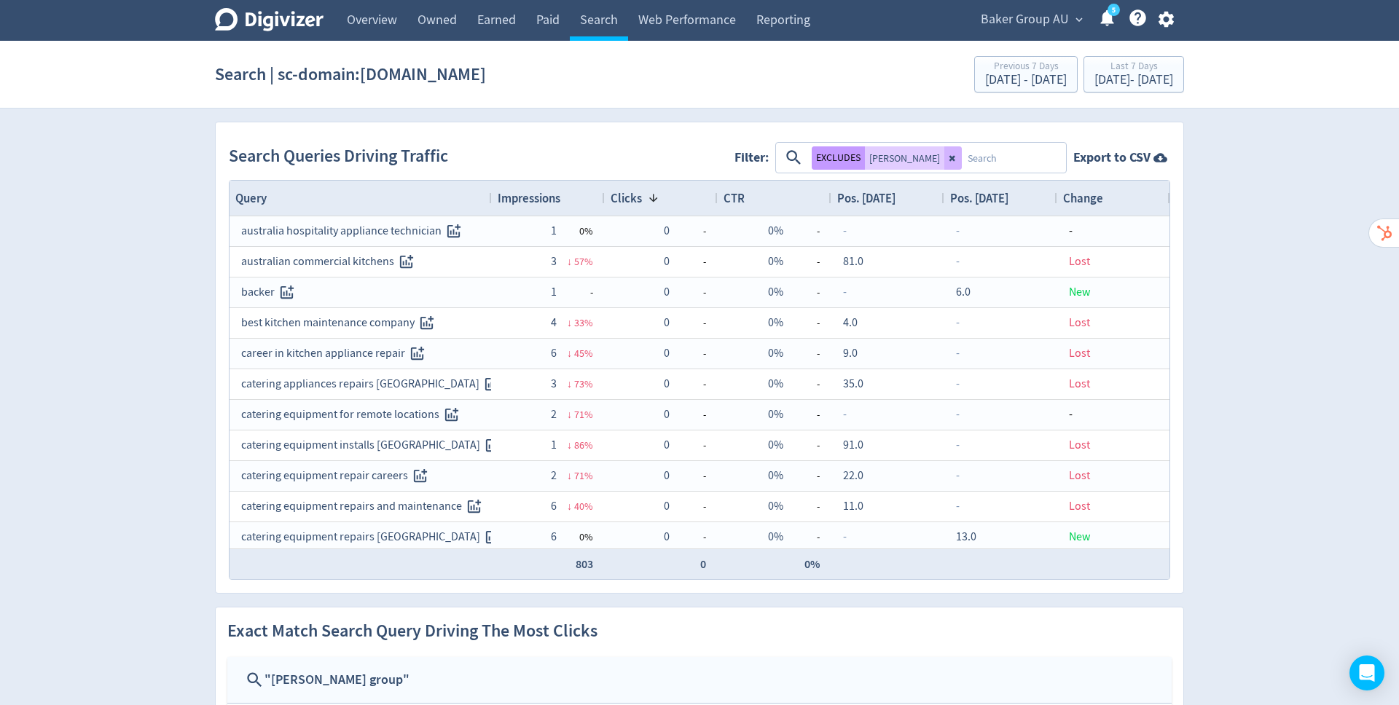
click at [530, 197] on span "Impressions" at bounding box center [528, 198] width 63 height 16
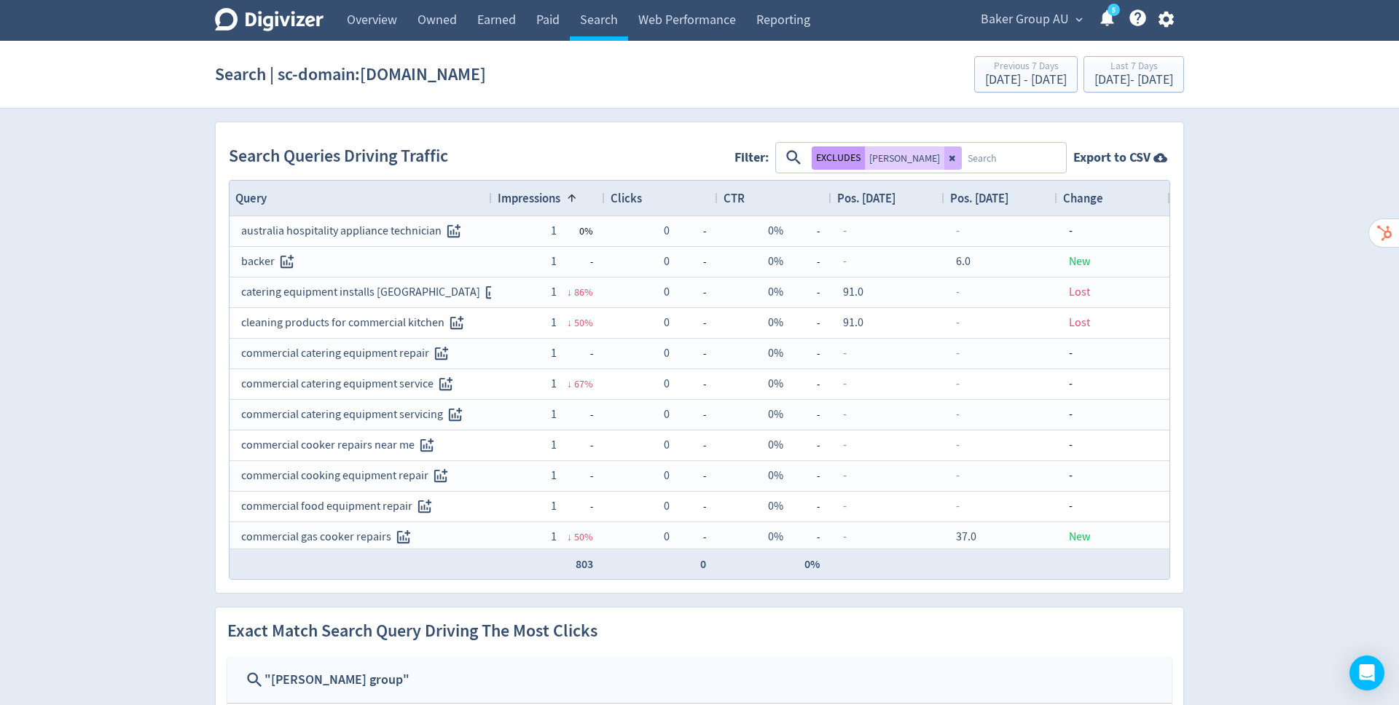
click at [530, 197] on span "Impressions" at bounding box center [528, 198] width 63 height 16
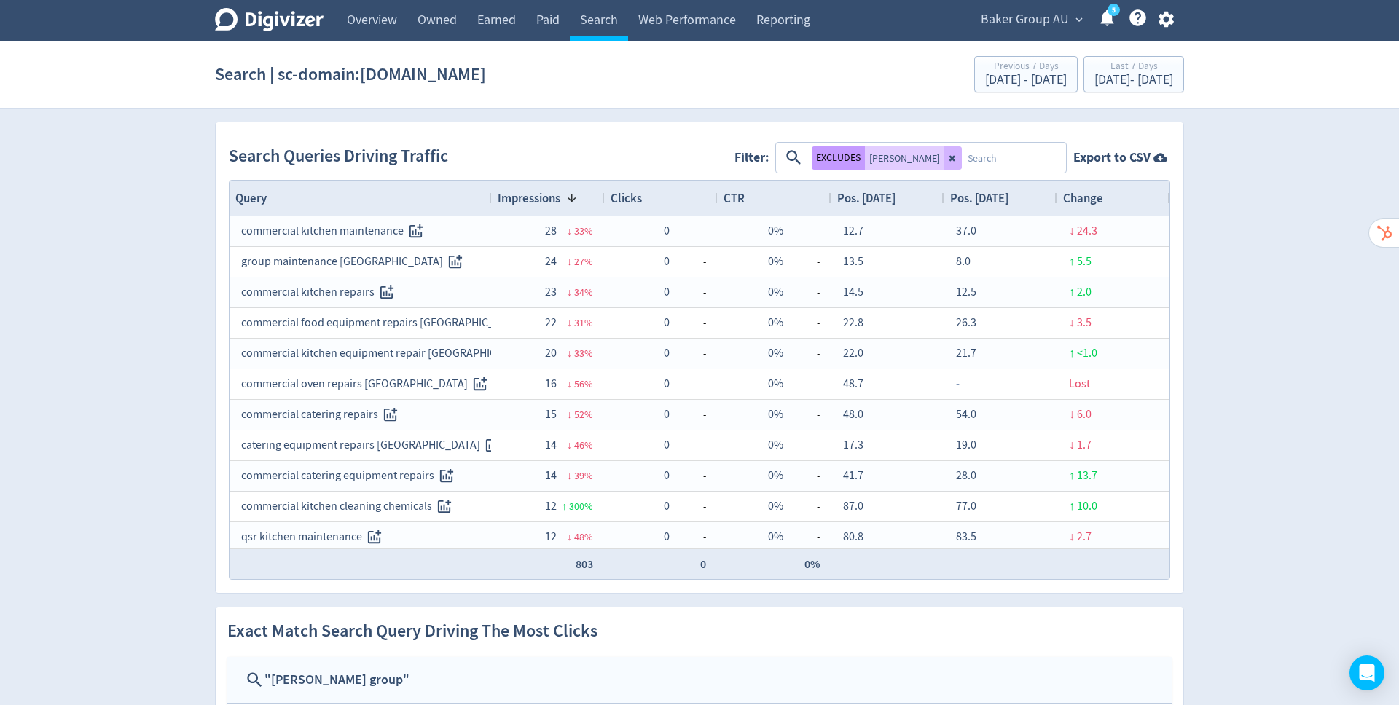
click at [944, 157] on button at bounding box center [952, 157] width 17 height 23
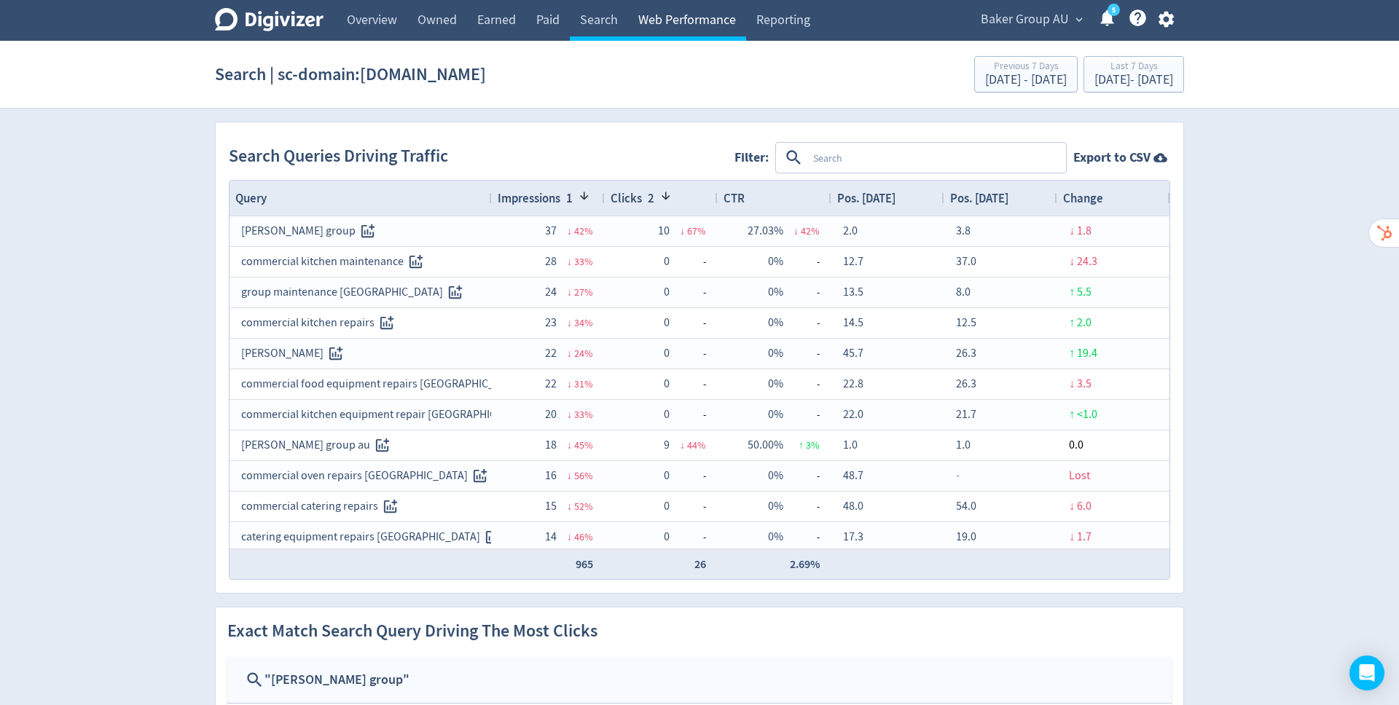
drag, startPoint x: 827, startPoint y: 158, endPoint x: 686, endPoint y: 26, distance: 193.3
click at [686, 26] on link "Web Performance" at bounding box center [687, 20] width 118 height 41
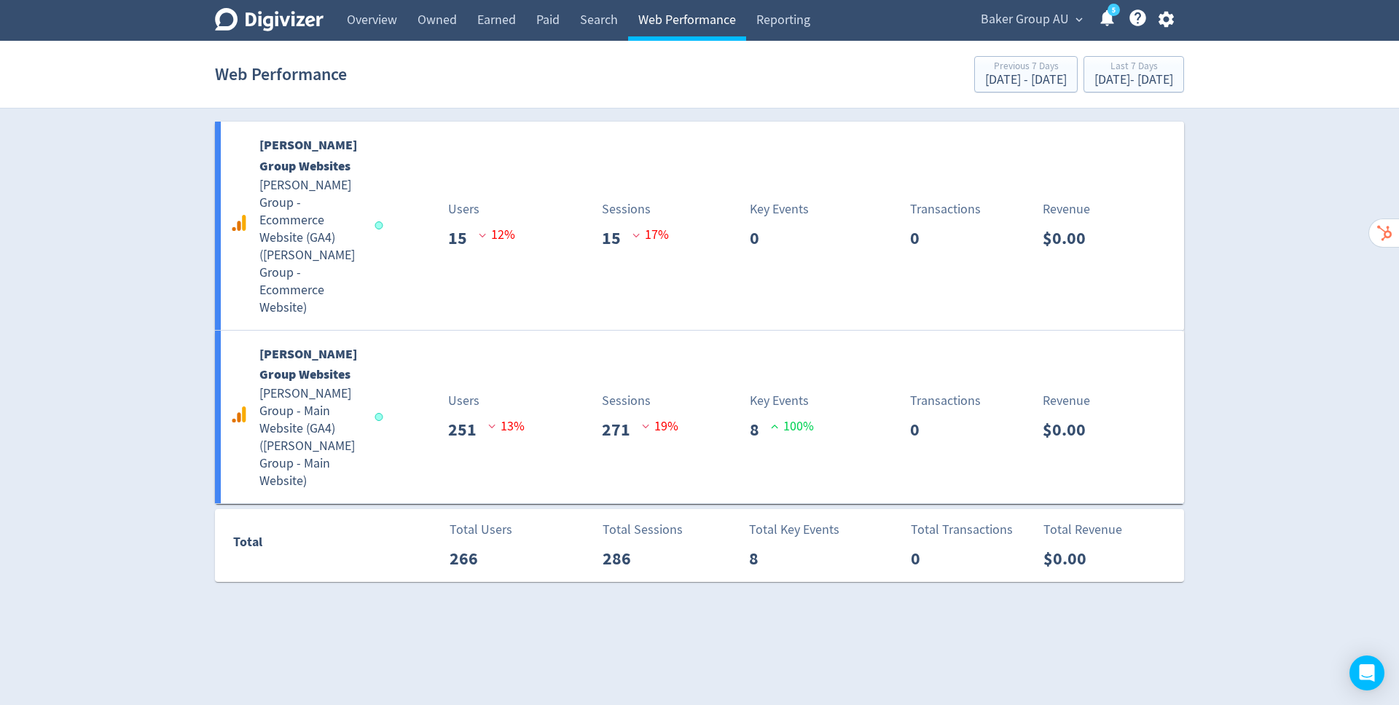
click at [417, 331] on div "[PERSON_NAME] Group Websites [PERSON_NAME] Group - Main Website (GA4) ( [PERSON…" at bounding box center [699, 417] width 969 height 173
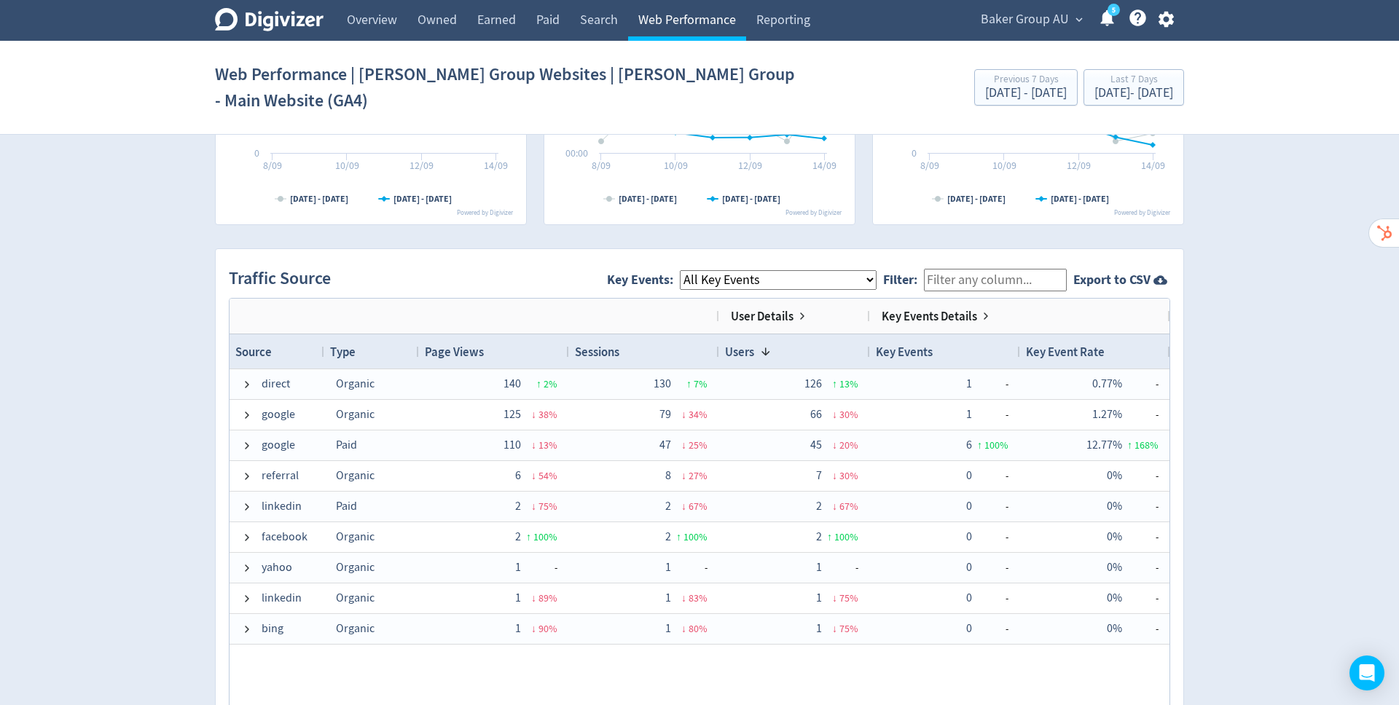
scroll to position [895, 0]
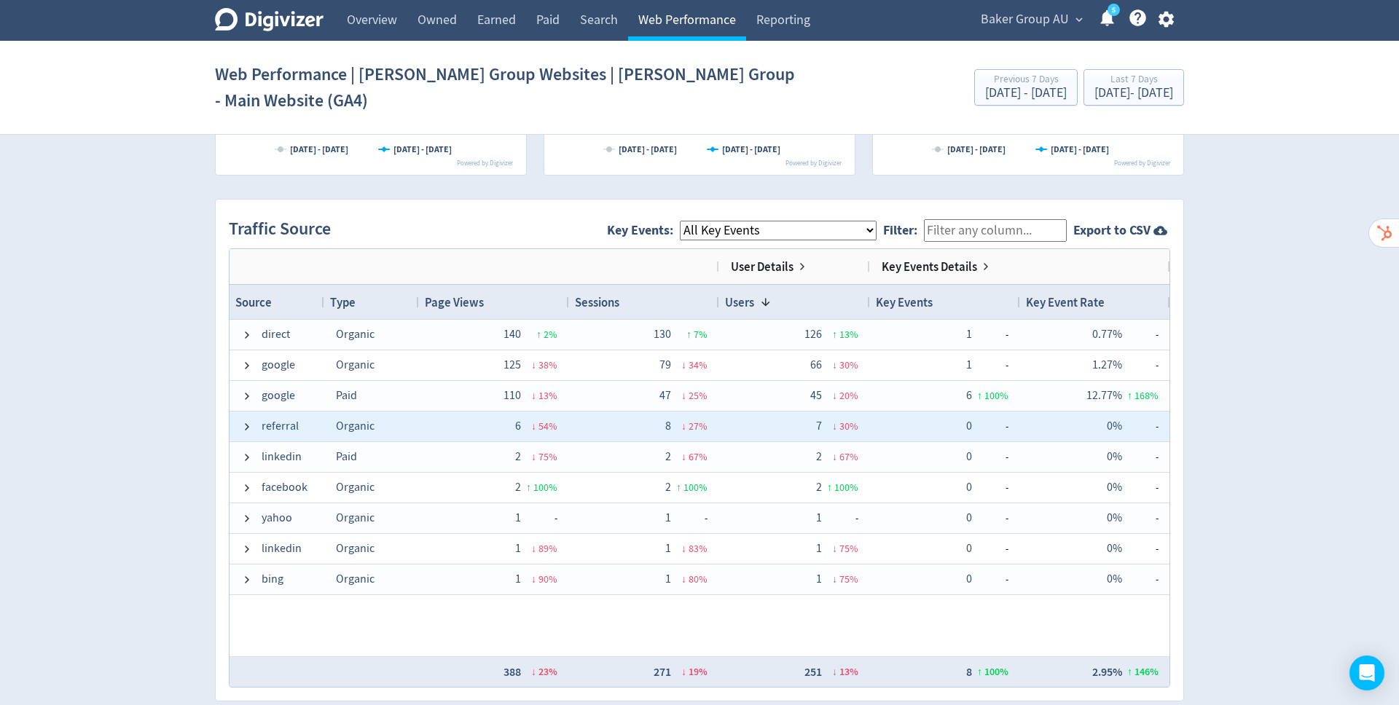
click at [243, 421] on span at bounding box center [247, 427] width 12 height 12
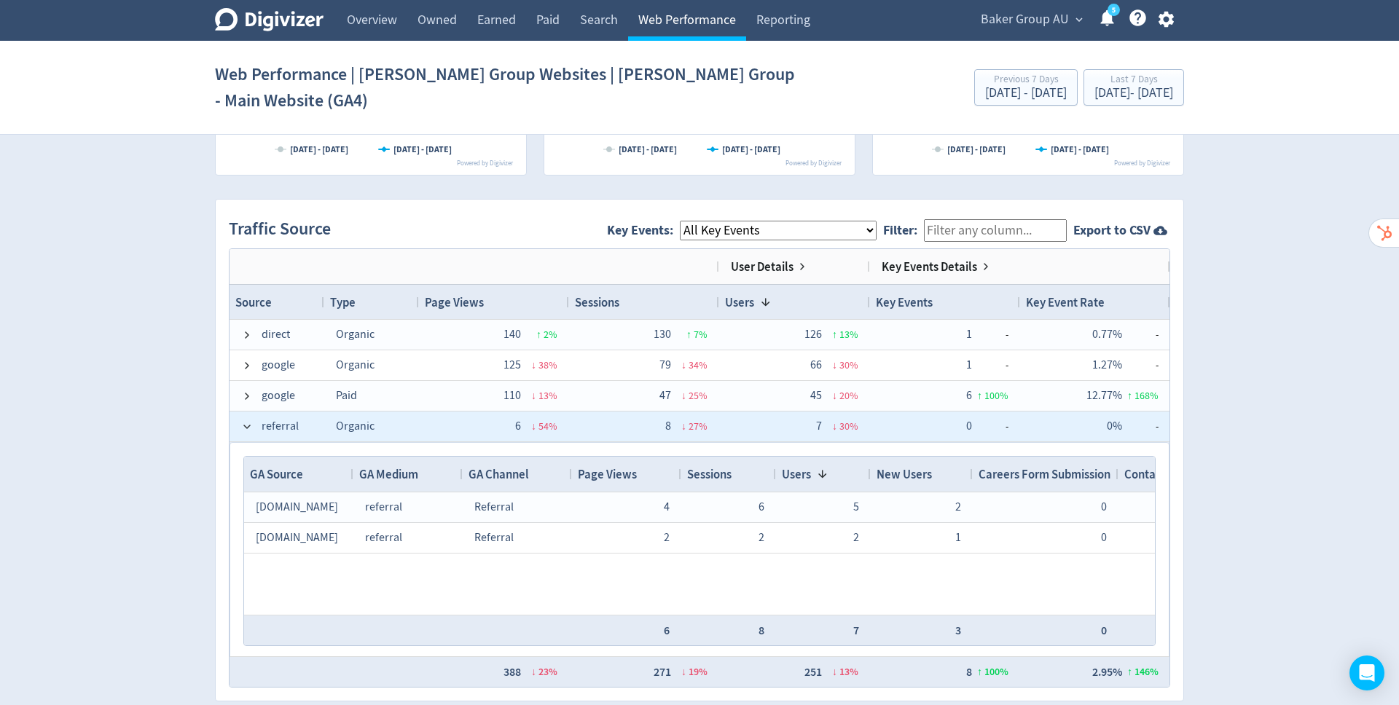
click at [243, 421] on span at bounding box center [247, 427] width 12 height 12
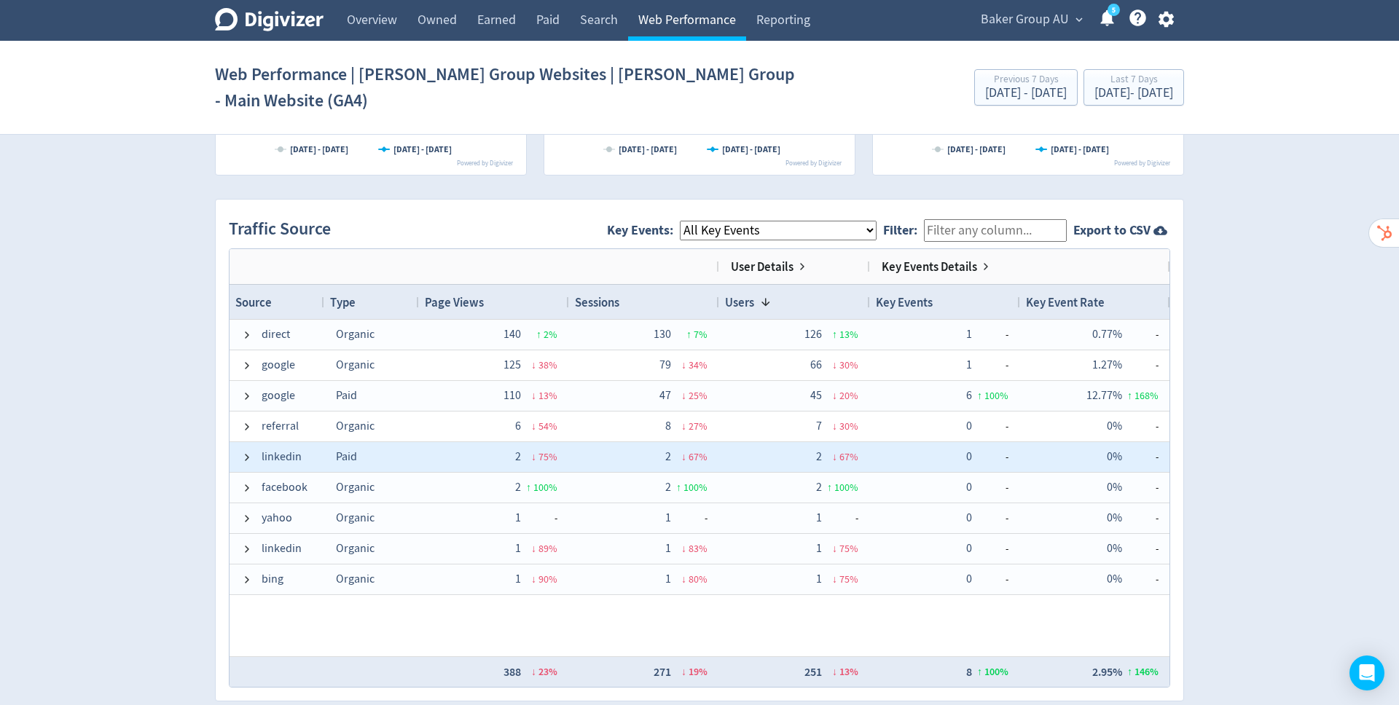
click at [241, 452] on span at bounding box center [247, 458] width 12 height 12
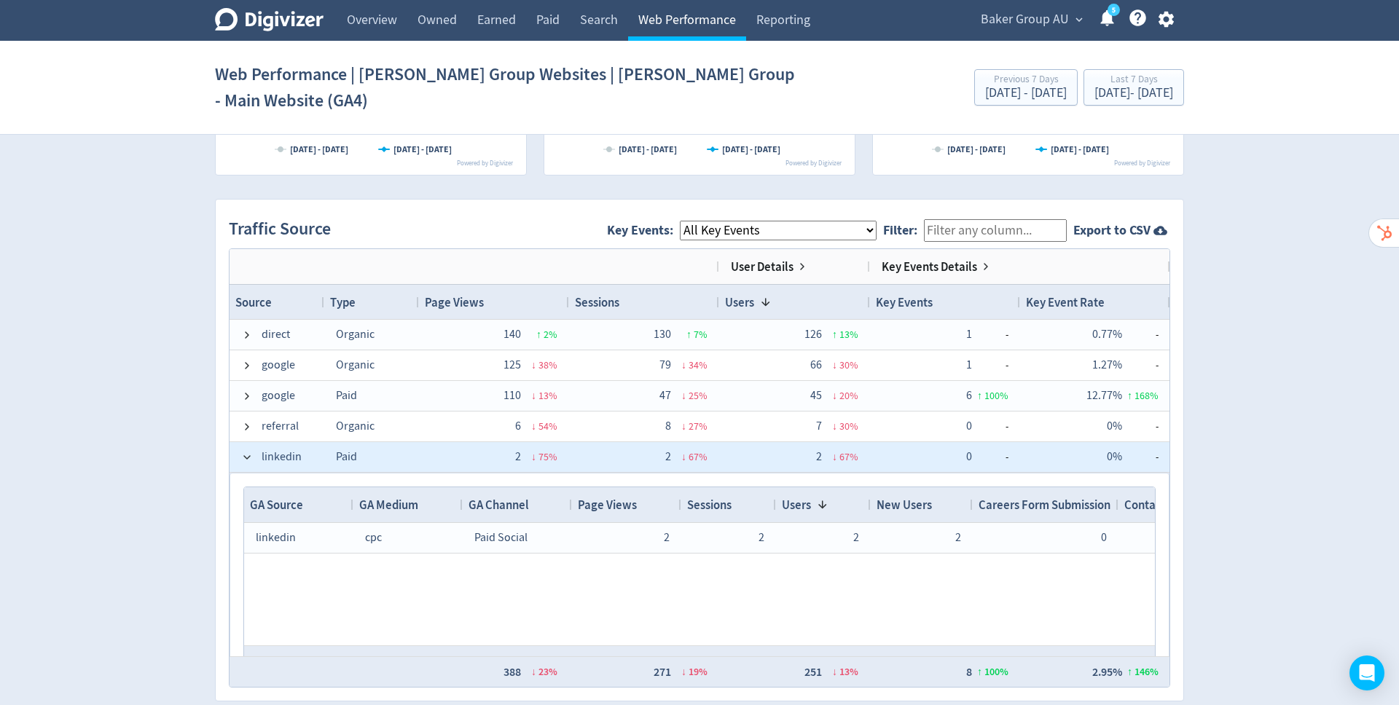
click at [241, 452] on span at bounding box center [247, 458] width 12 height 12
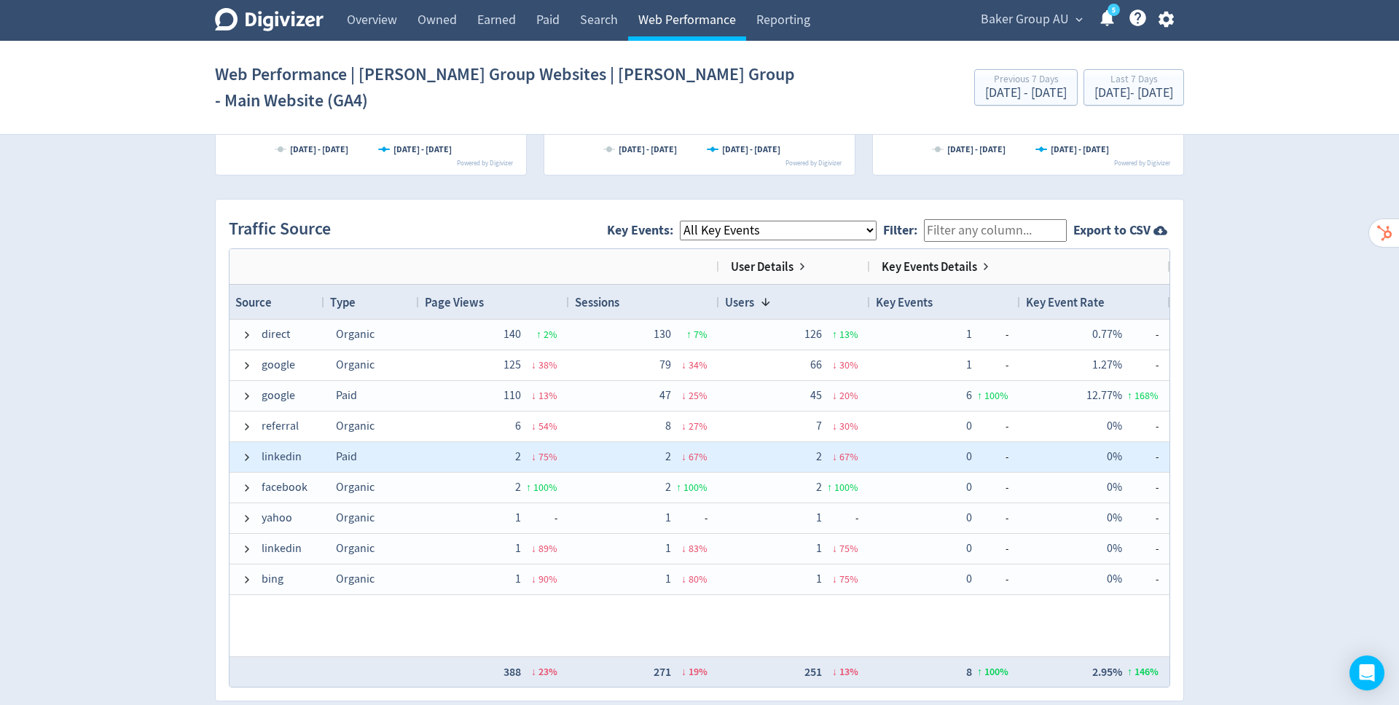
click at [243, 543] on span at bounding box center [247, 549] width 12 height 12
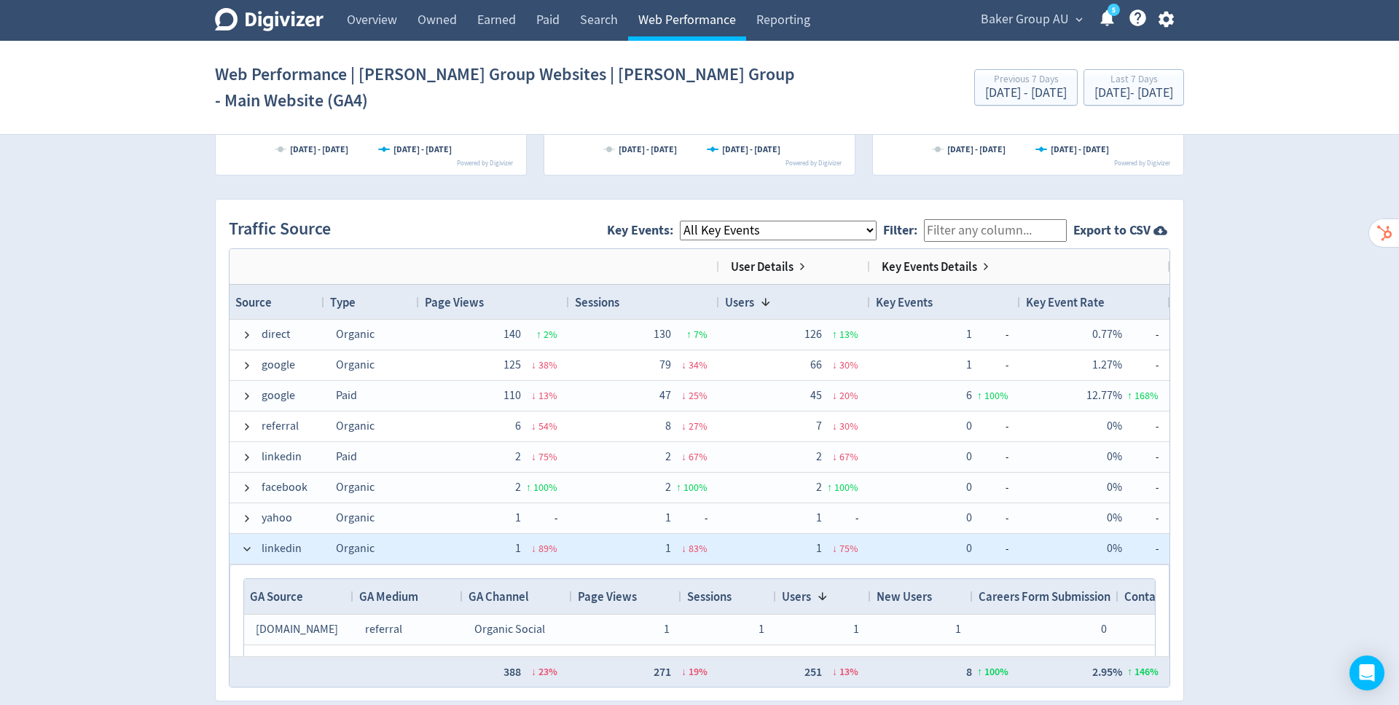
click at [243, 543] on span at bounding box center [247, 549] width 12 height 12
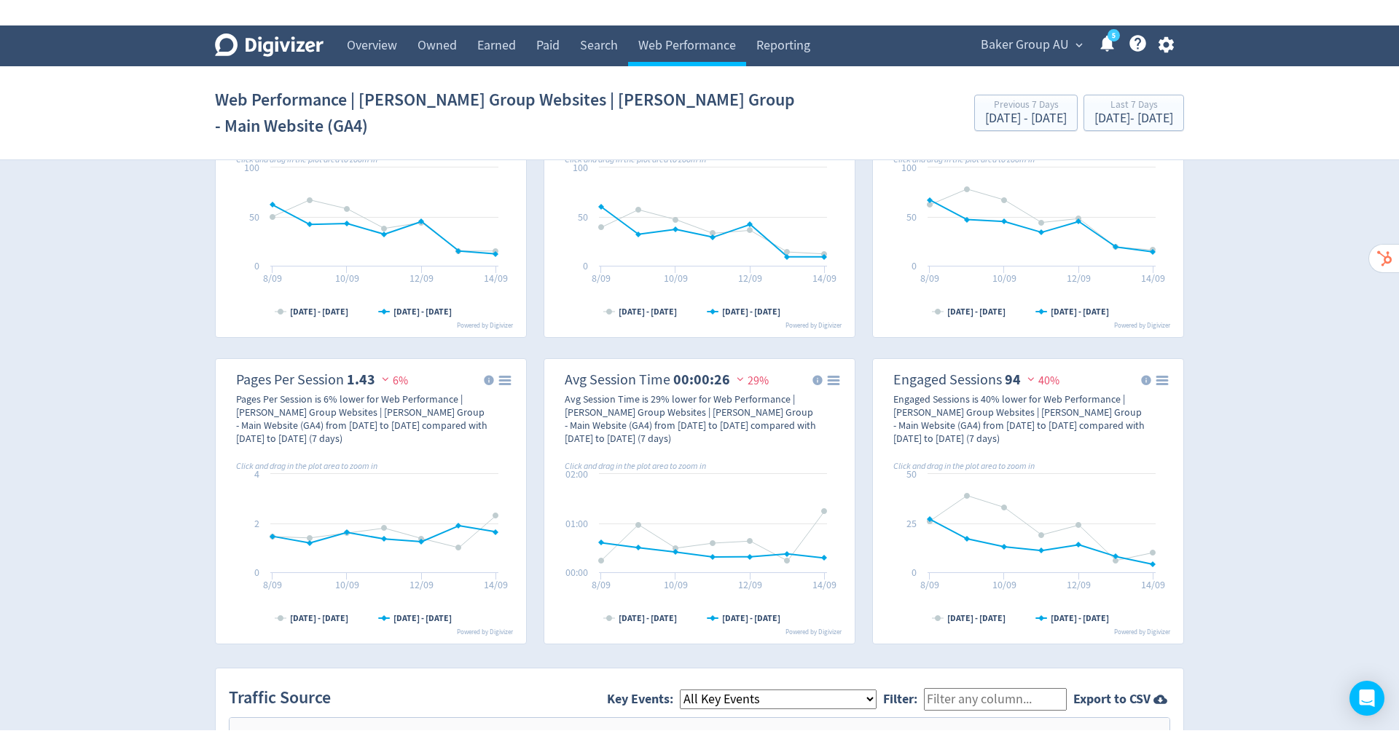
scroll to position [0, 0]
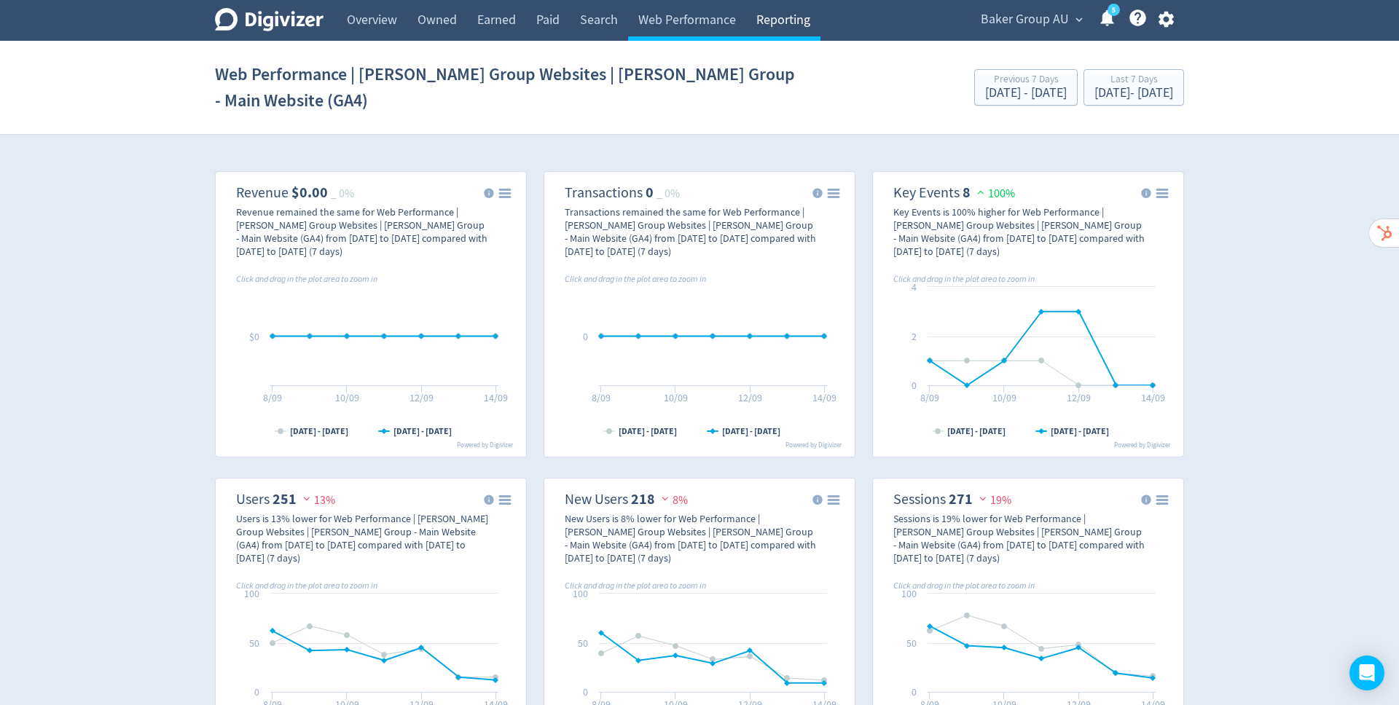
click at [774, 17] on link "Reporting" at bounding box center [783, 20] width 74 height 41
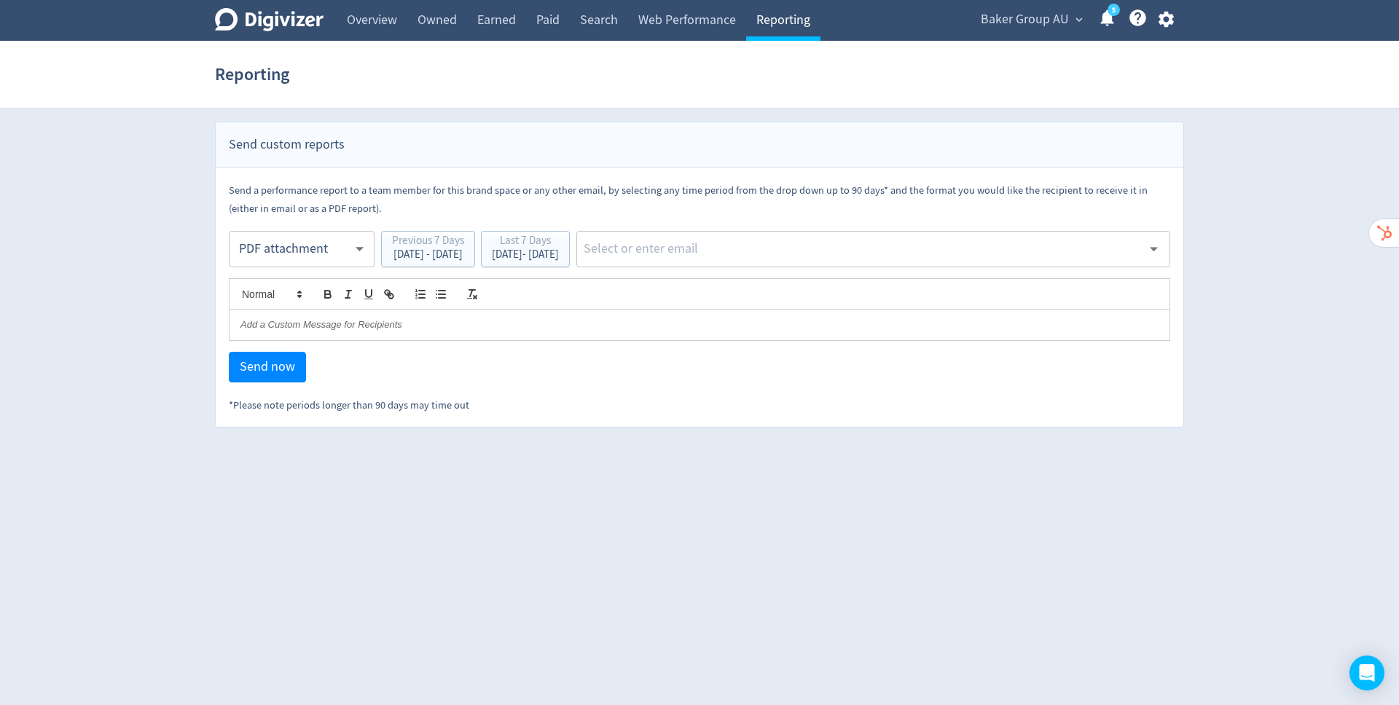
click at [1168, 16] on icon "button" at bounding box center [1164, 20] width 15 height 16
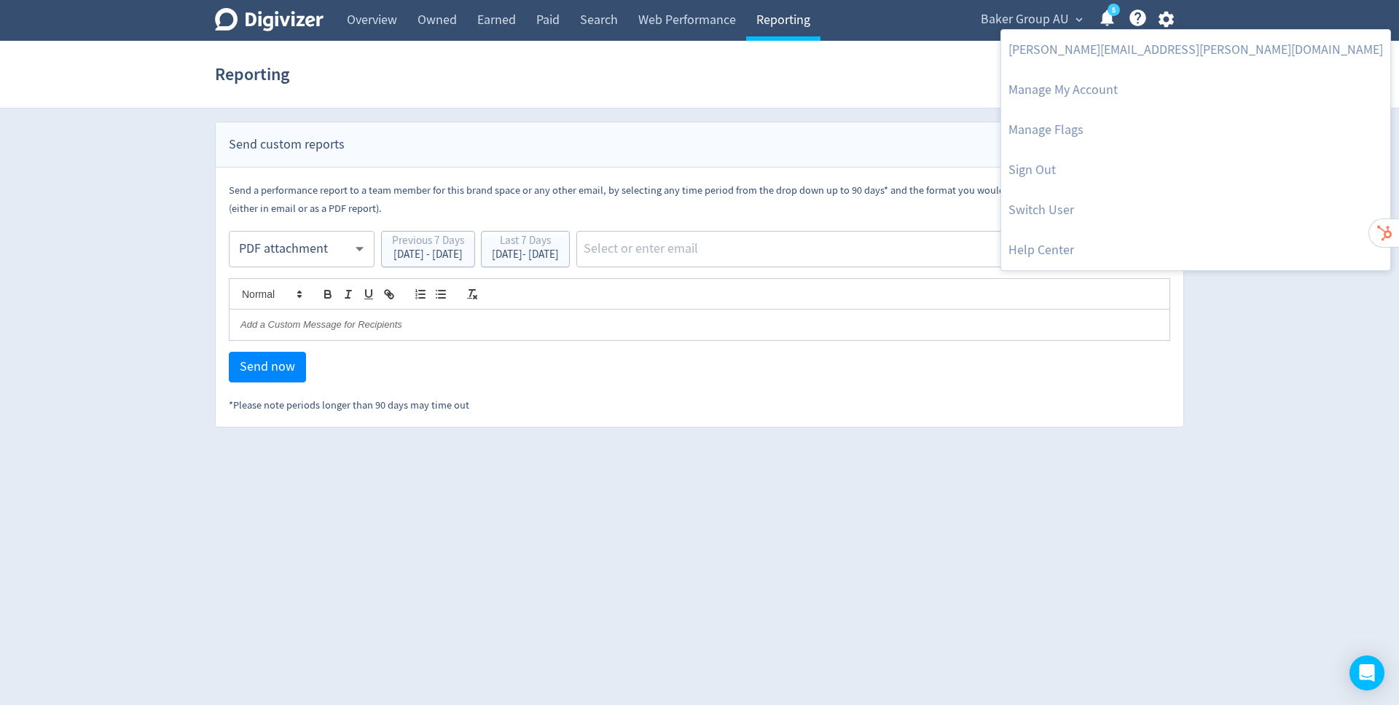
click at [1244, 291] on div at bounding box center [699, 352] width 1399 height 705
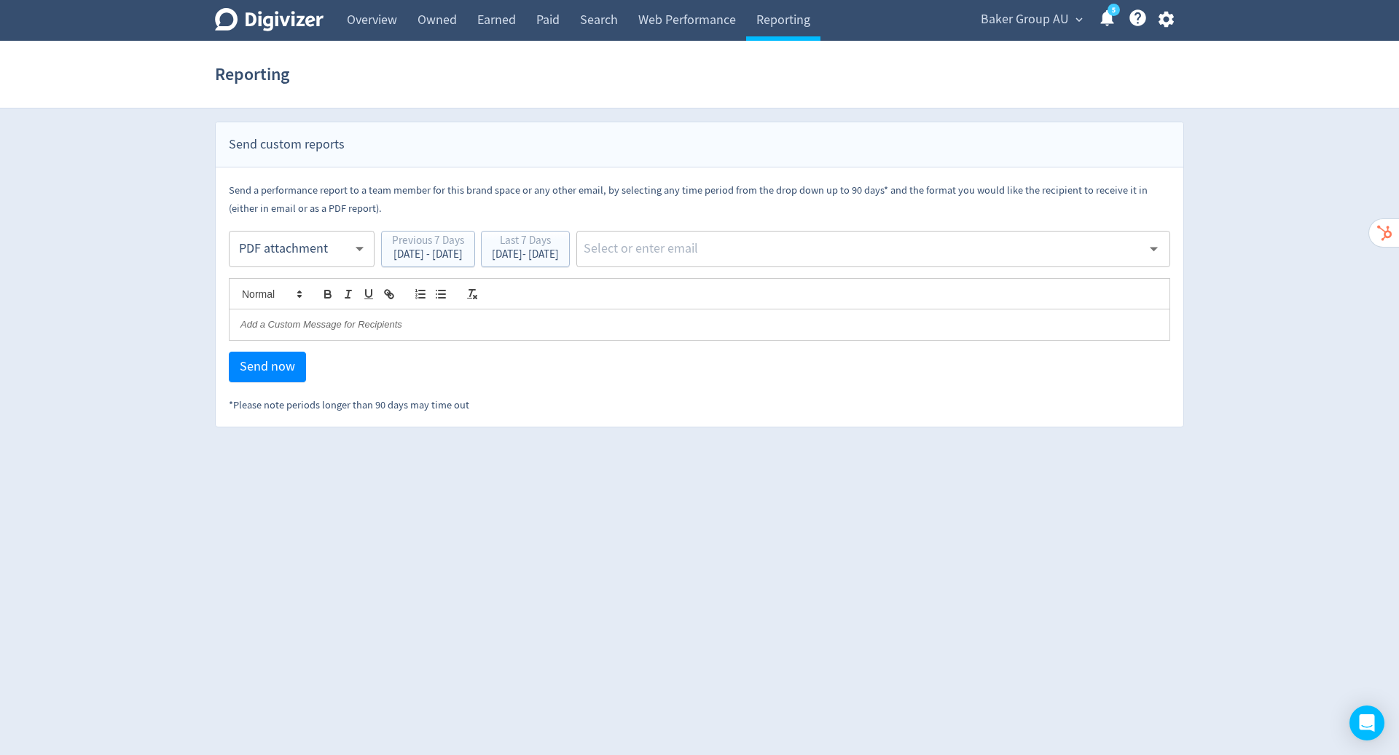
click at [1055, 17] on span "Baker Group AU" at bounding box center [1024, 19] width 88 height 23
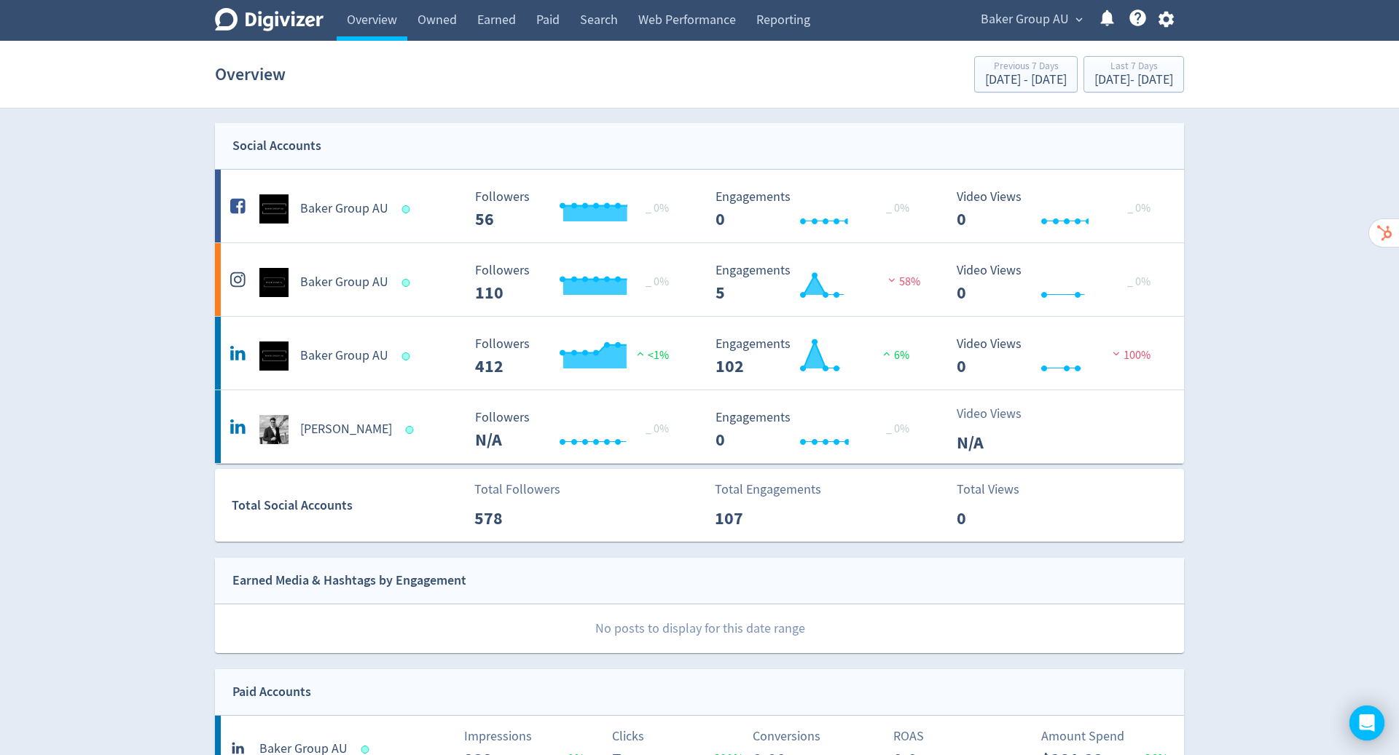
click at [1165, 19] on icon "button" at bounding box center [1166, 19] width 20 height 20
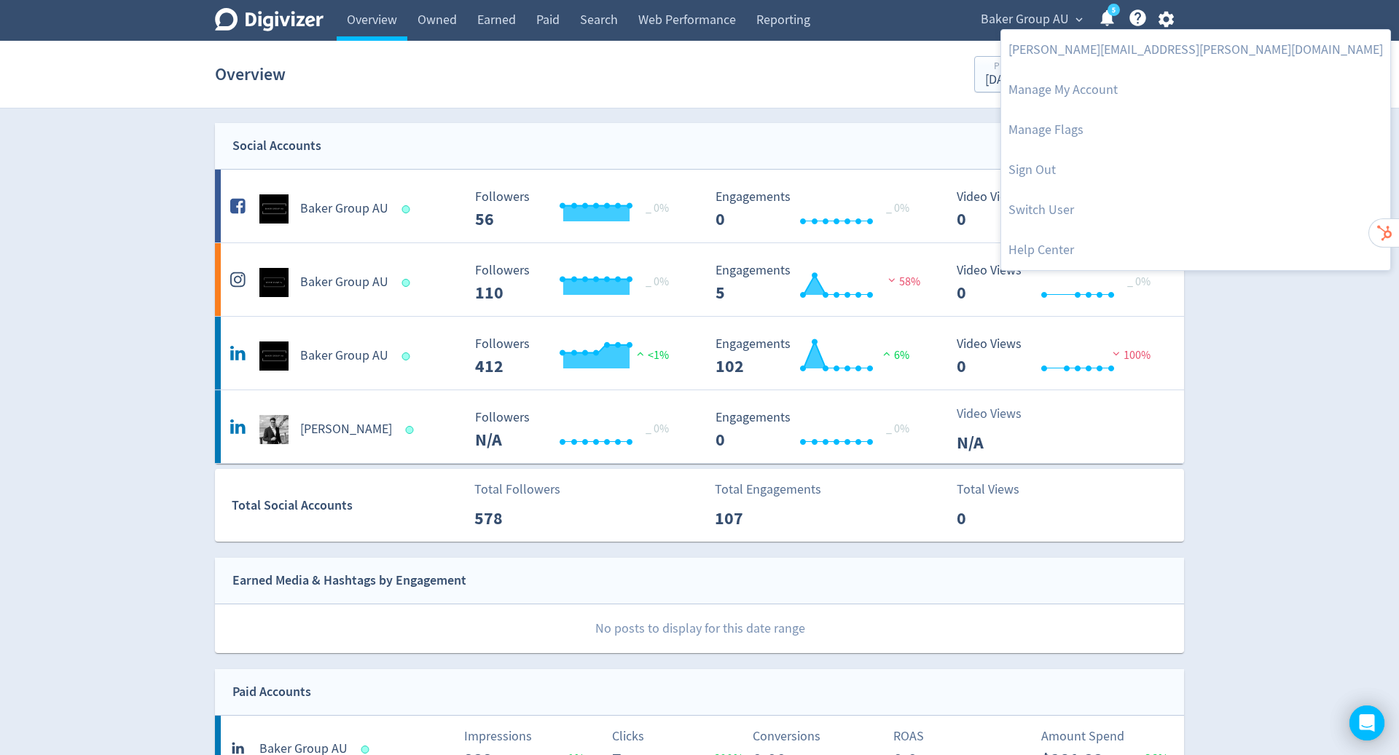
click at [1050, 205] on link "Switch User" at bounding box center [1195, 210] width 389 height 40
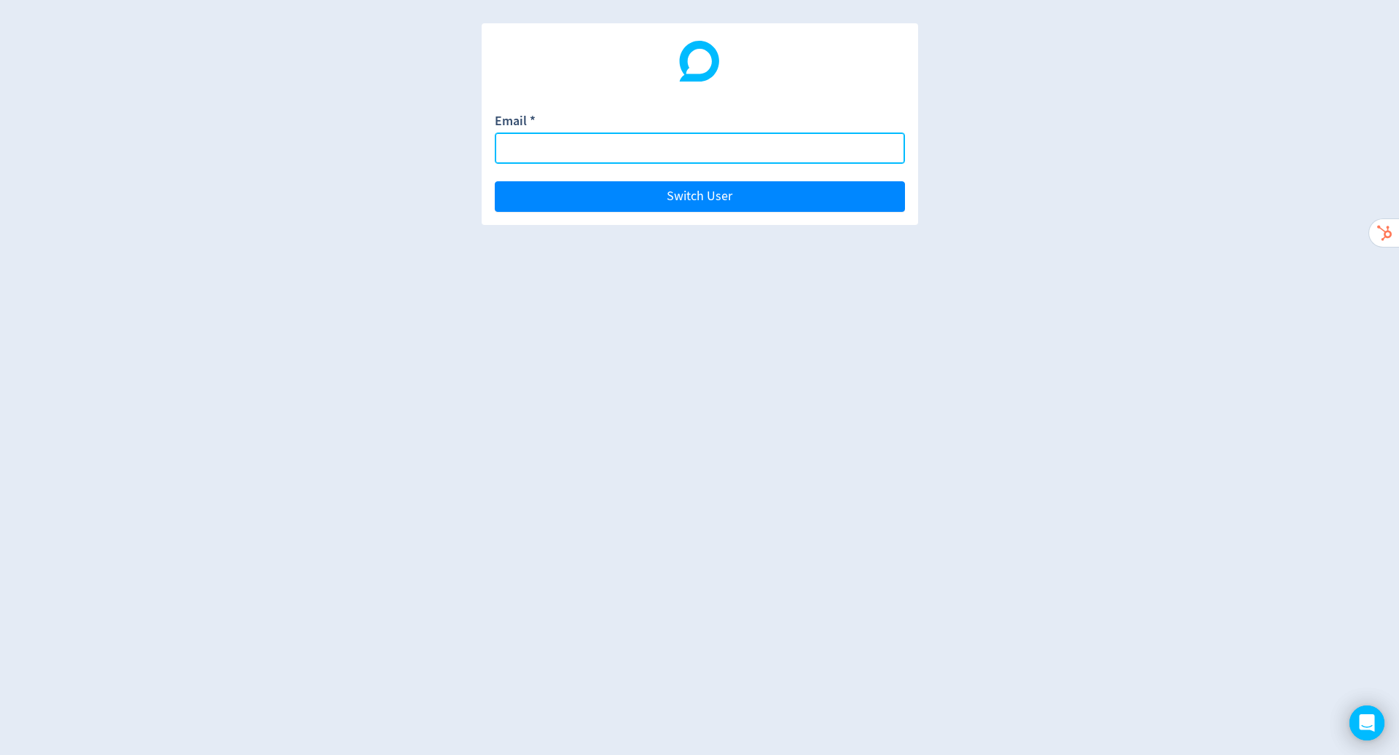
click at [604, 152] on input "Email *" at bounding box center [700, 148] width 410 height 31
paste input "dane@4mation.com.au"
type input "dane@4mation.com.au"
click at [495, 181] on button "Switch User" at bounding box center [700, 196] width 410 height 31
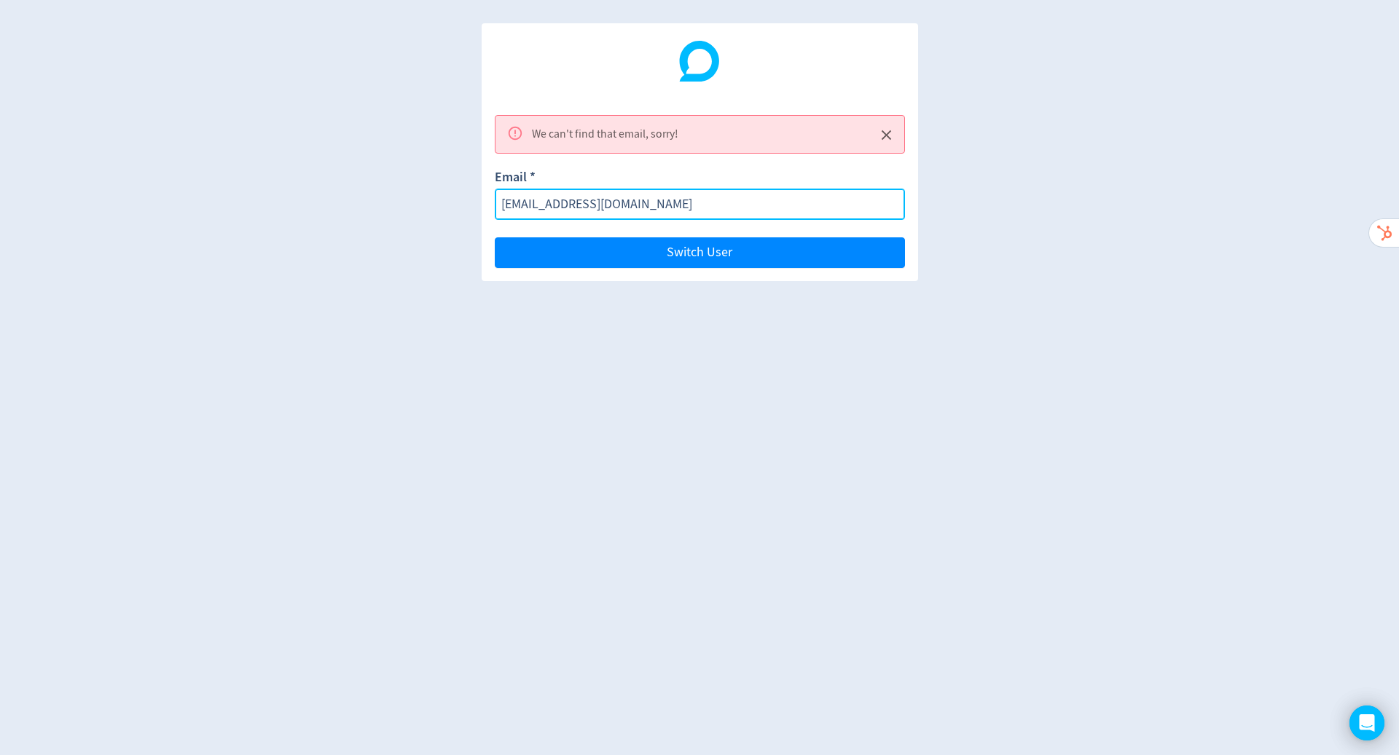
click at [711, 200] on input "dane@4mation.com.au" at bounding box center [700, 204] width 410 height 31
paste input "michael.cali@liveware.co"
type input "michael.cali@liveware.co"
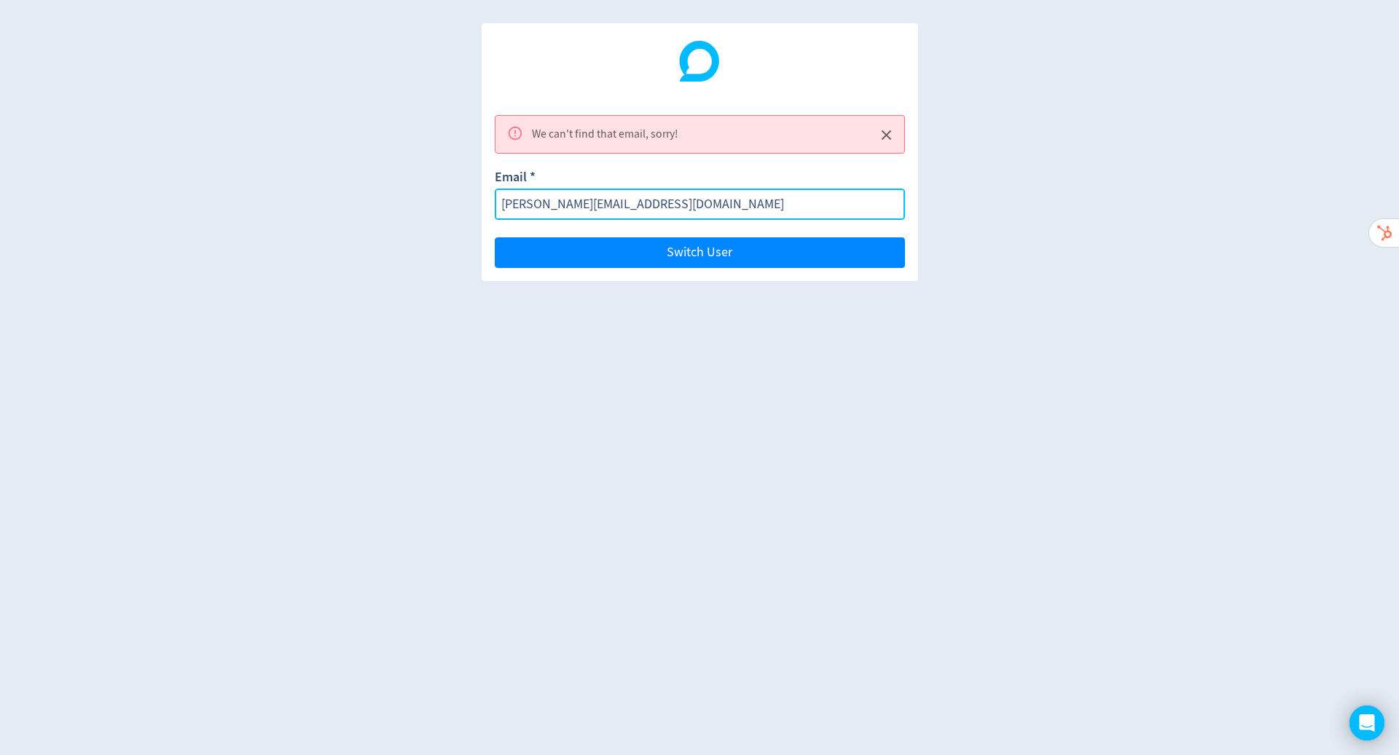
click at [495, 237] on button "Switch User" at bounding box center [700, 252] width 410 height 31
